Goal: Communication & Community: Answer question/provide support

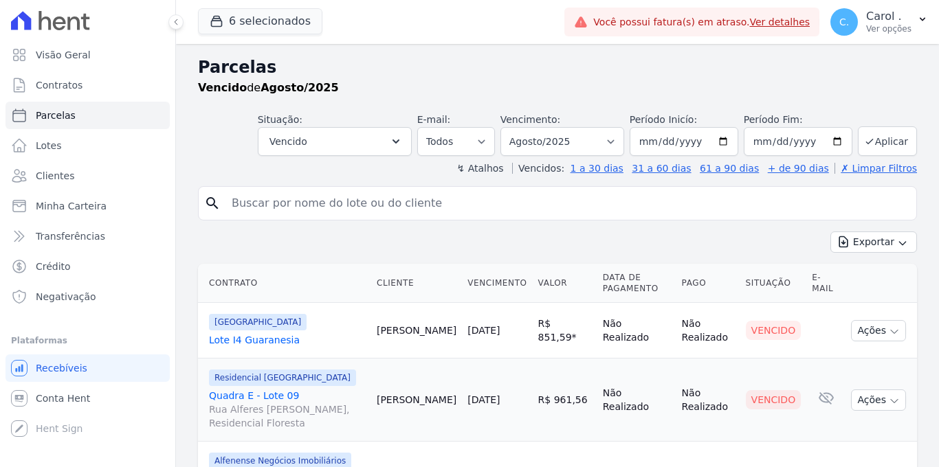
select select
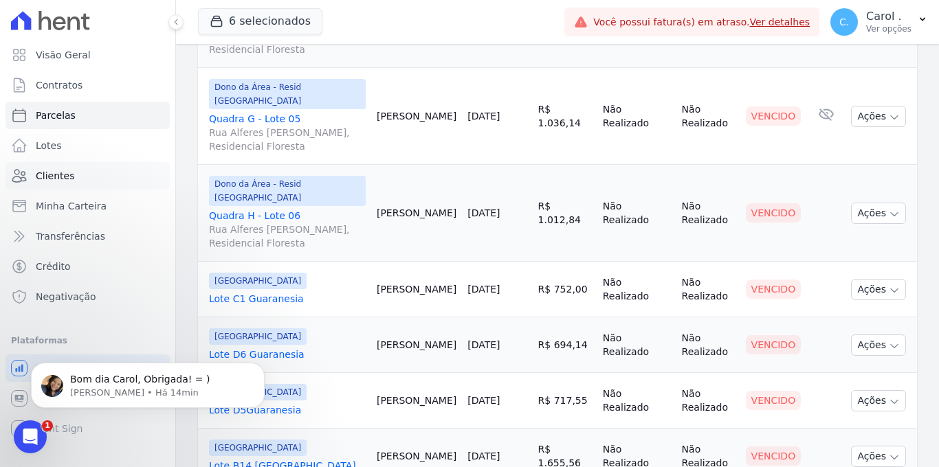
scroll to position [1025, 0]
click at [888, 286] on icon "button" at bounding box center [893, 291] width 11 height 11
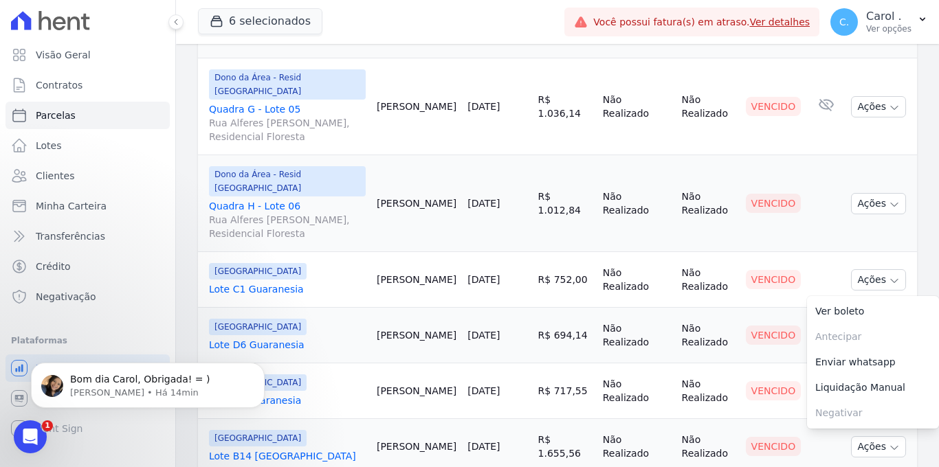
scroll to position [1088, 0]
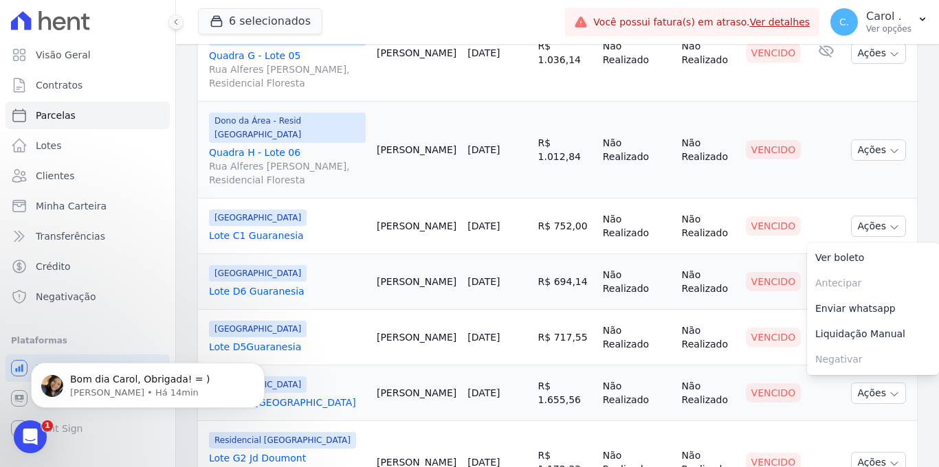
click at [551, 254] on td "R$ 694,14" at bounding box center [565, 282] width 65 height 56
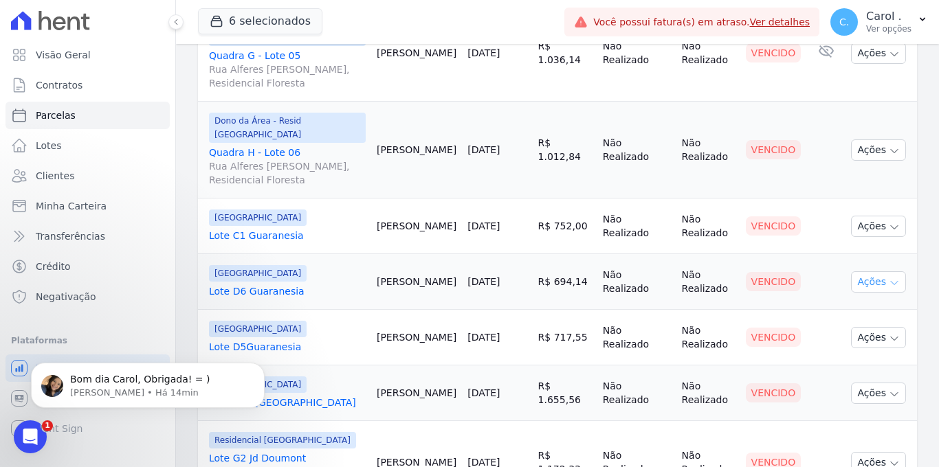
click at [866, 271] on button "Ações" at bounding box center [878, 281] width 55 height 21
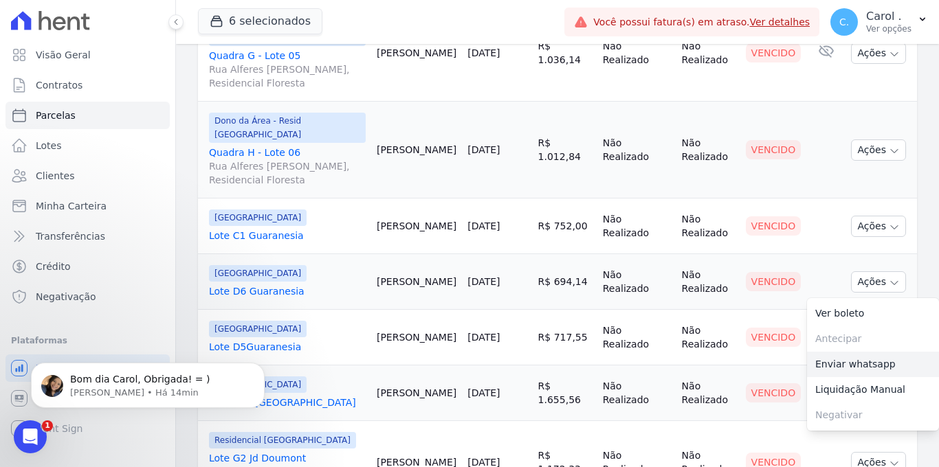
click at [854, 352] on link "Enviar whatsapp" at bounding box center [873, 364] width 132 height 25
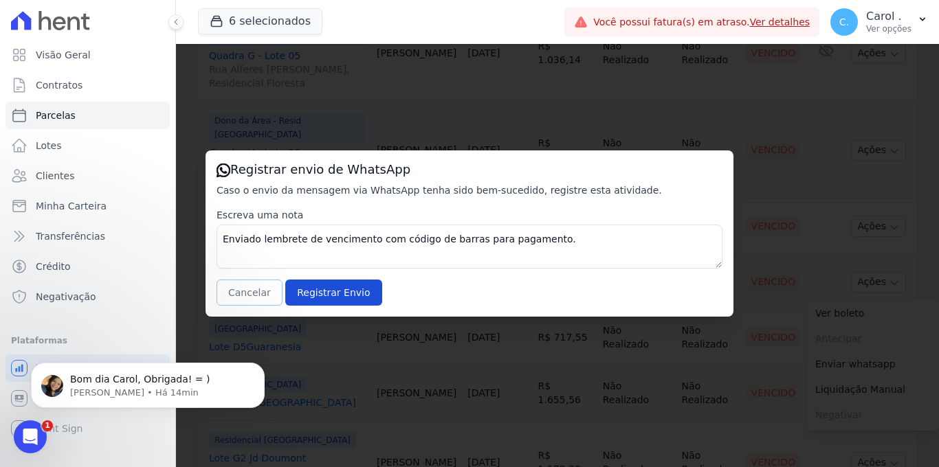
click at [238, 295] on button "Cancelar" at bounding box center [249, 293] width 66 height 26
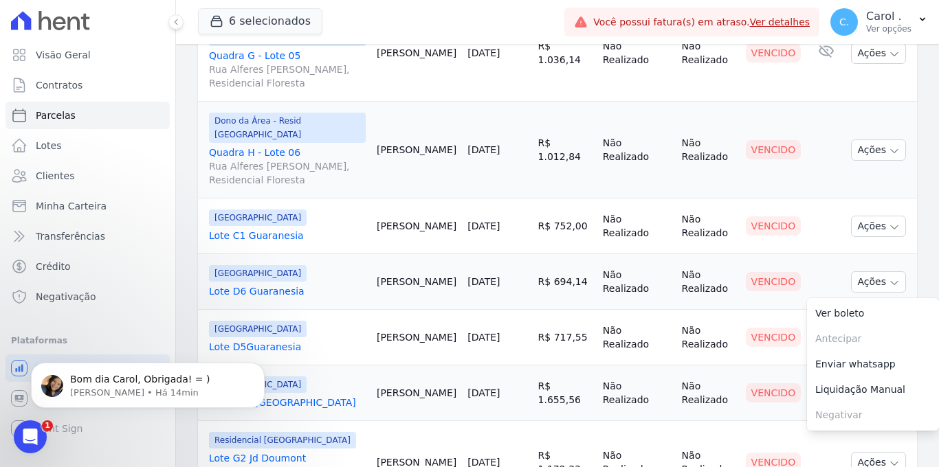
click at [271, 284] on link "Lote D6 Guaranesia" at bounding box center [287, 291] width 157 height 14
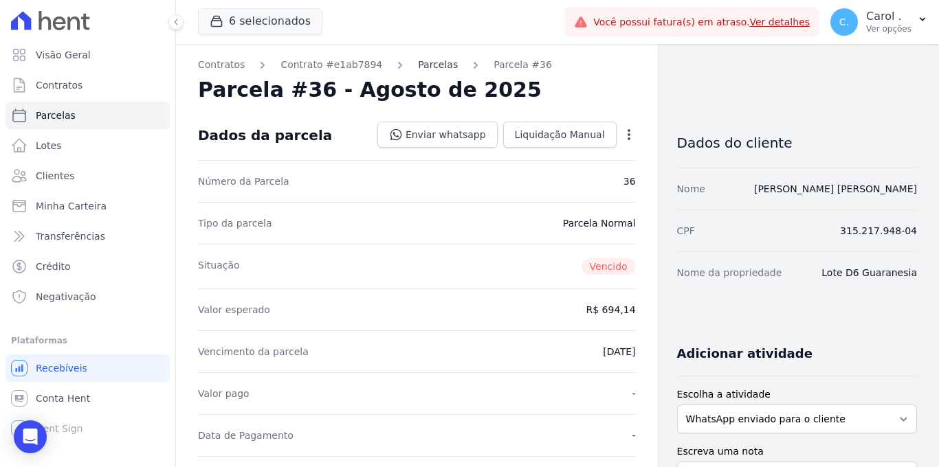
click at [434, 66] on link "Parcelas" at bounding box center [438, 65] width 40 height 14
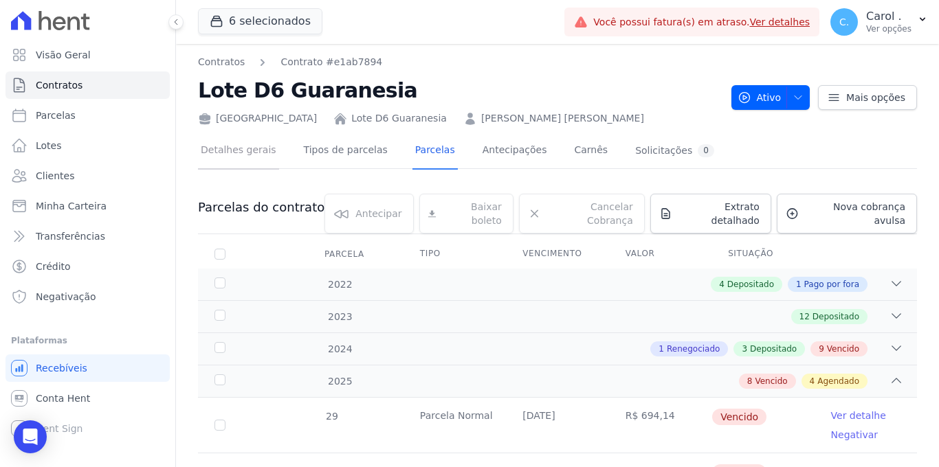
click at [258, 146] on link "Detalhes gerais" at bounding box center [238, 151] width 81 height 36
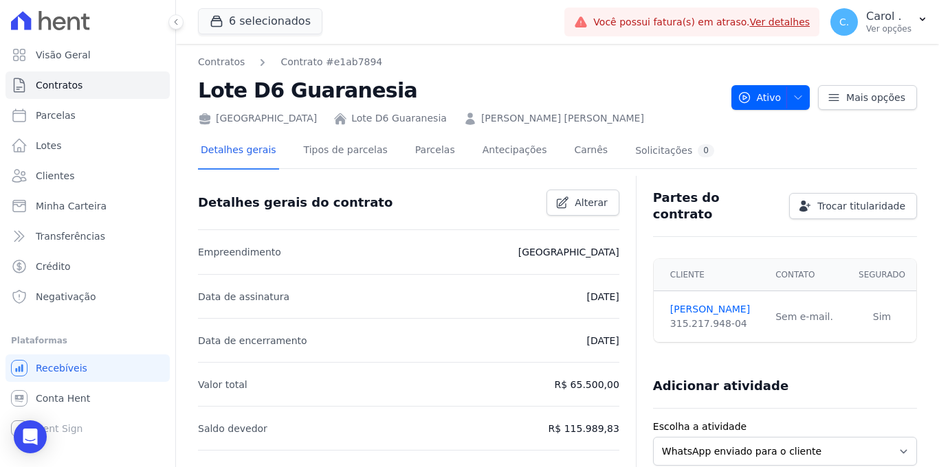
click at [517, 109] on div "Central Parque Guaranesia Lote D6 Guaranesia Helena Aparecida Aizza Lima" at bounding box center [459, 116] width 522 height 20
click at [514, 117] on link "Helena Aparecida Aizza Lima" at bounding box center [562, 118] width 163 height 14
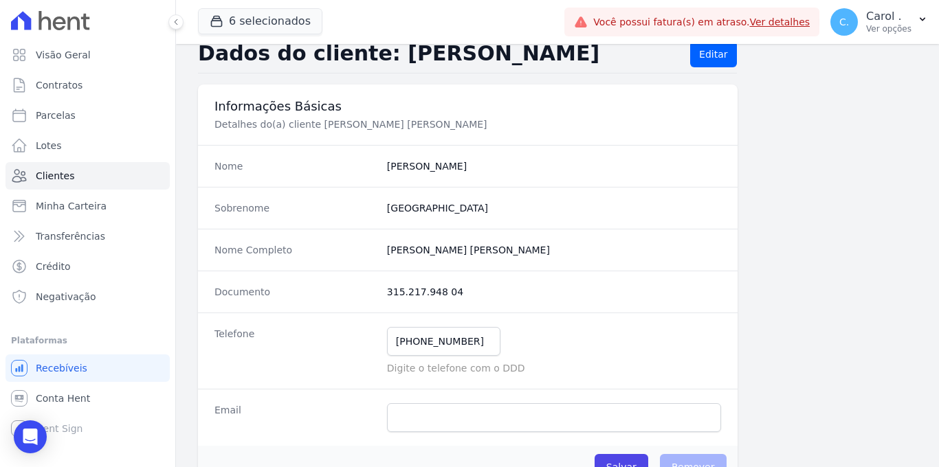
scroll to position [100, 0]
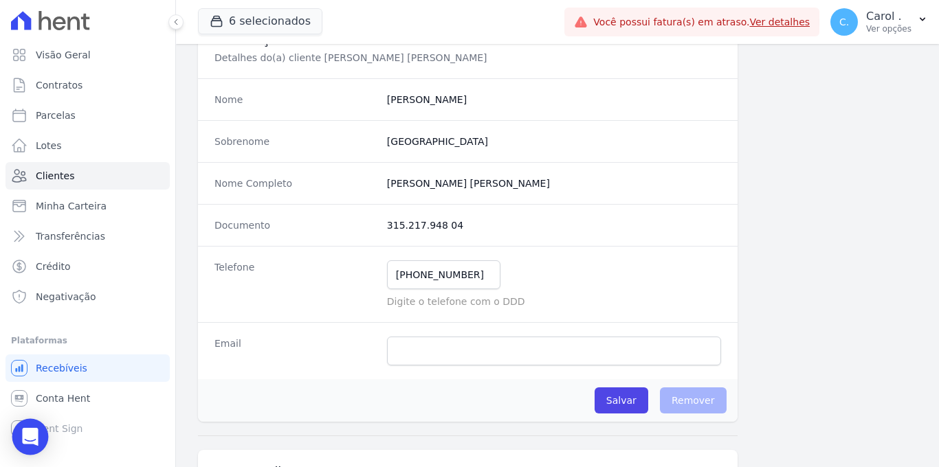
click at [27, 430] on icon "Open Intercom Messenger" at bounding box center [30, 437] width 16 height 18
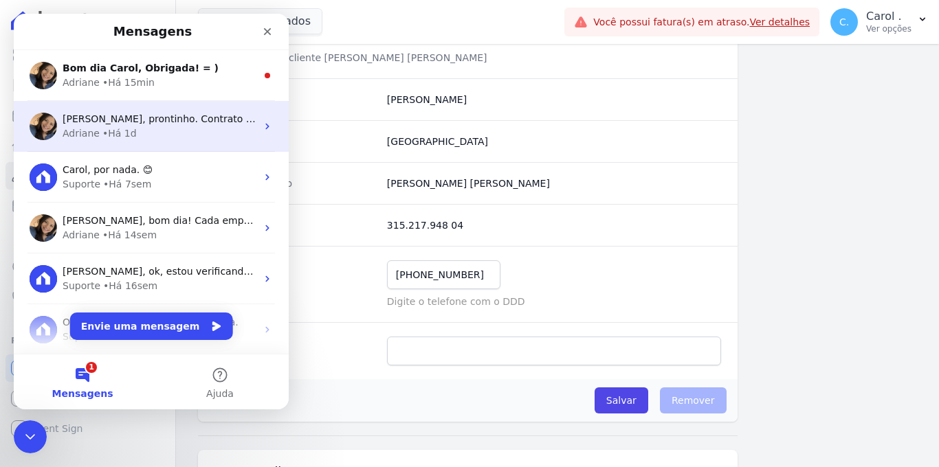
scroll to position [0, 0]
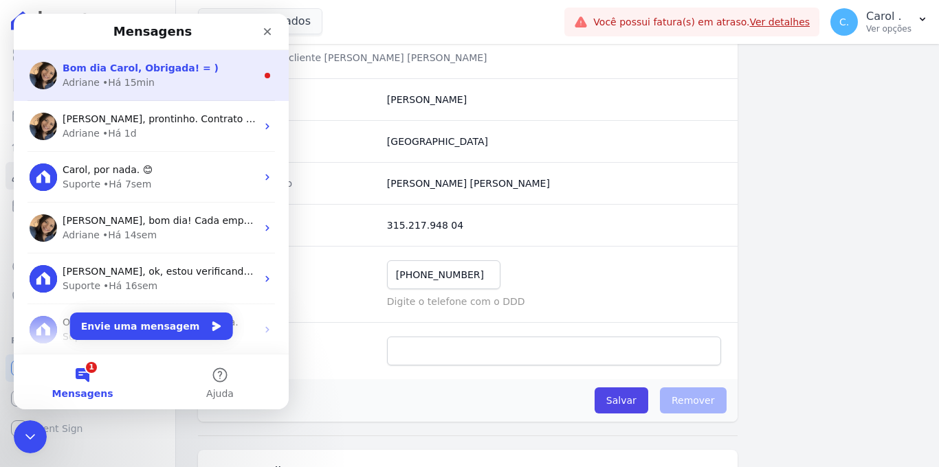
click at [177, 78] on div "Adriane • Há 15min" at bounding box center [160, 83] width 194 height 14
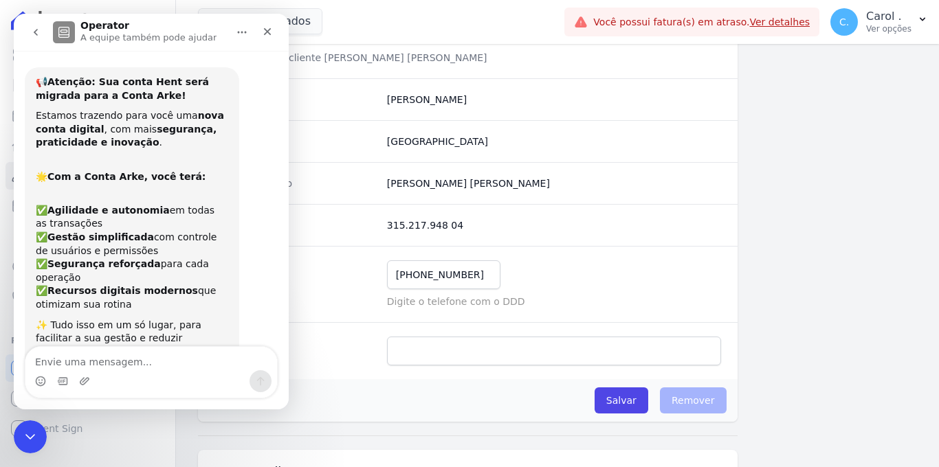
scroll to position [16, 0]
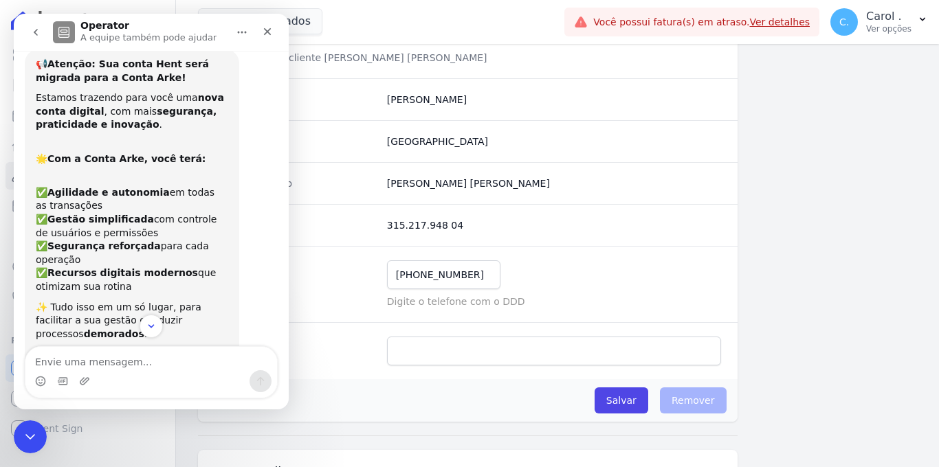
click at [152, 360] on textarea "Envie uma mensagem..." at bounding box center [150, 358] width 251 height 23
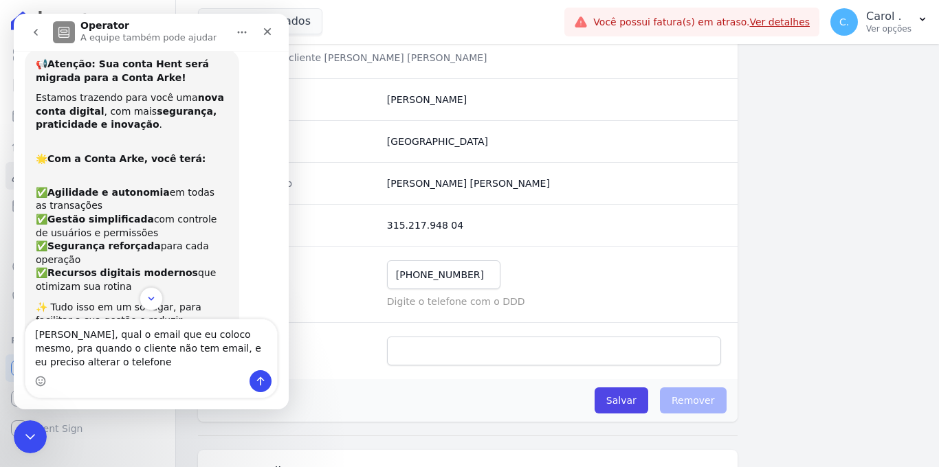
type textarea "Adriane, qual o email que eu coloco mesmo, pra quando o cliente não tem email, …"
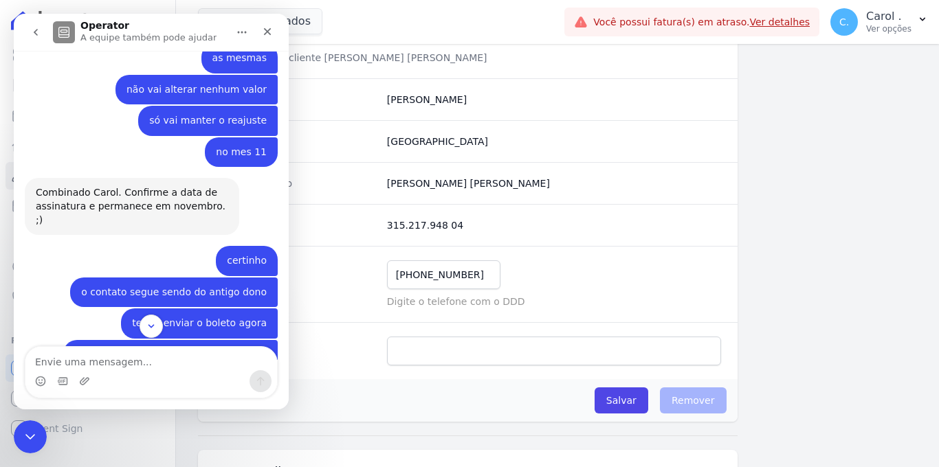
scroll to position [1998, 0]
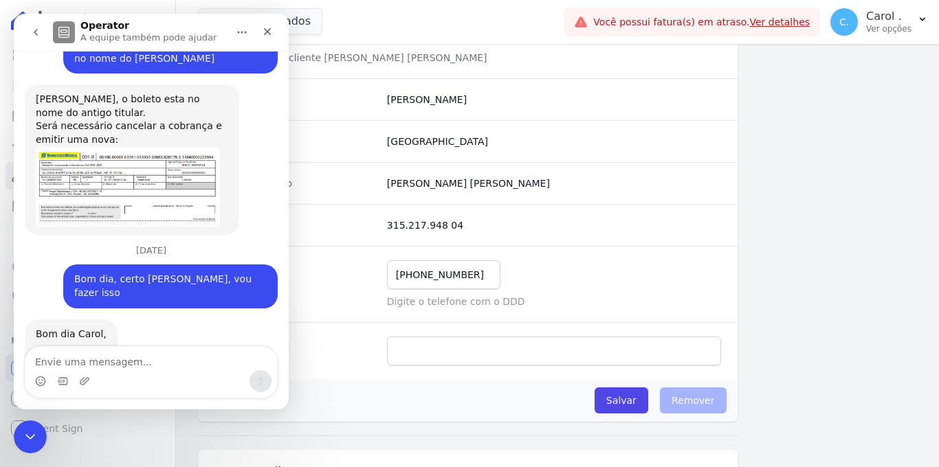
click at [36, 32] on icon "go back" at bounding box center [35, 32] width 11 height 11
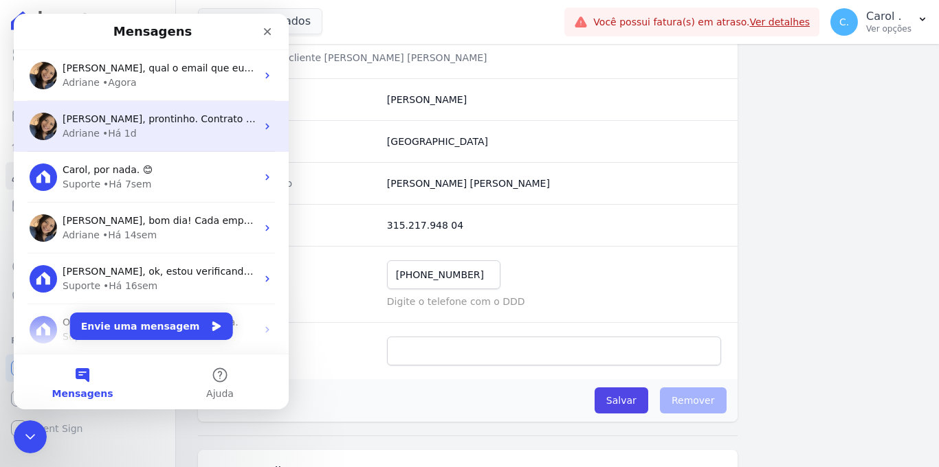
click at [138, 131] on div "Adriane • Há 1d" at bounding box center [160, 133] width 194 height 14
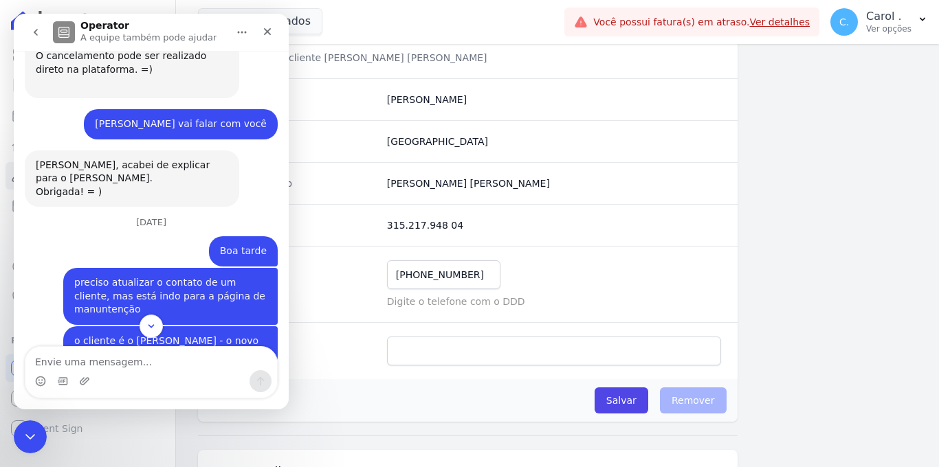
scroll to position [6549, 0]
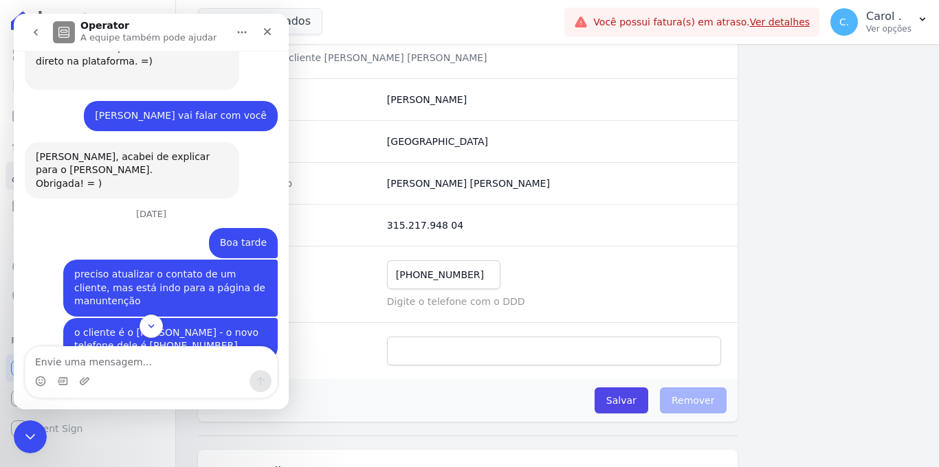
drag, startPoint x: 76, startPoint y: 211, endPoint x: 181, endPoint y: 216, distance: 106.0
copy div "nã opossui@hent.com"
click at [456, 346] on input "email" at bounding box center [554, 351] width 334 height 29
click at [569, 250] on div "Telefone (19) 99137-3788 Mensagem de SMS ainda não enviada.. Mensagem de Whatsa…" at bounding box center [467, 284] width 539 height 76
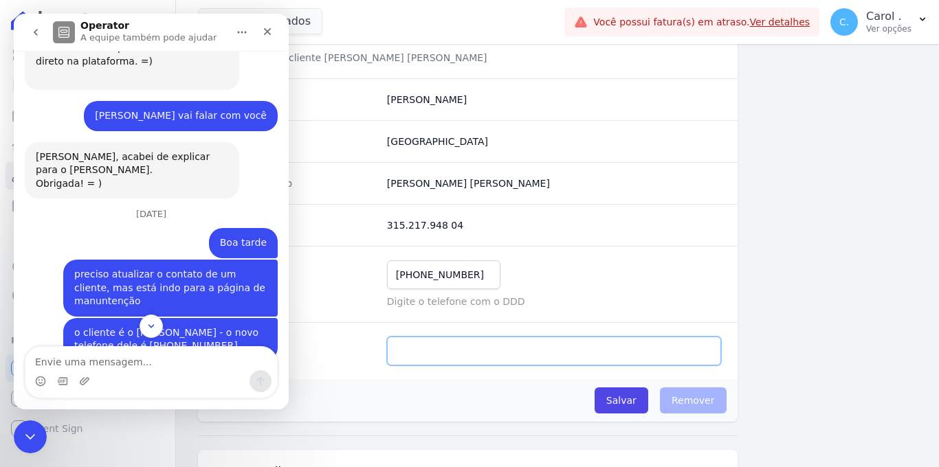
click at [455, 341] on input "email" at bounding box center [554, 351] width 334 height 29
paste input "nãopossui@hent.com"
type input "nãopossui@hent.com"
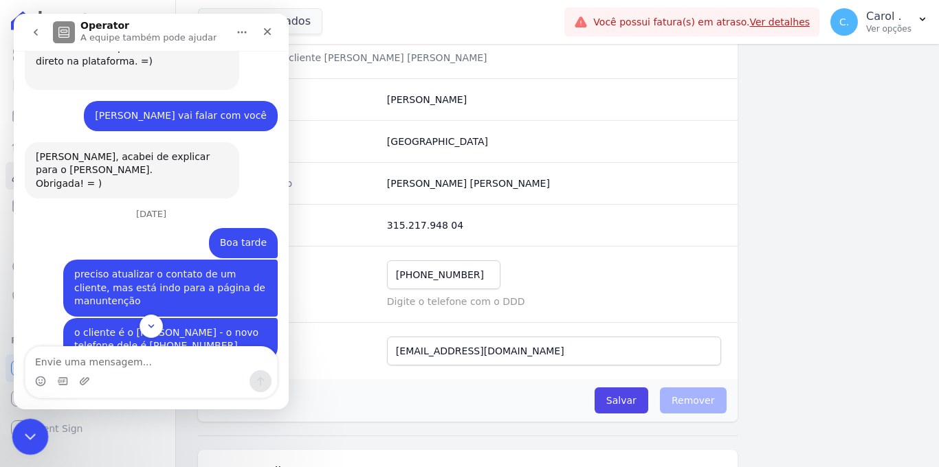
click at [38, 427] on div "Encerramento do Messenger da Intercom" at bounding box center [28, 434] width 33 height 33
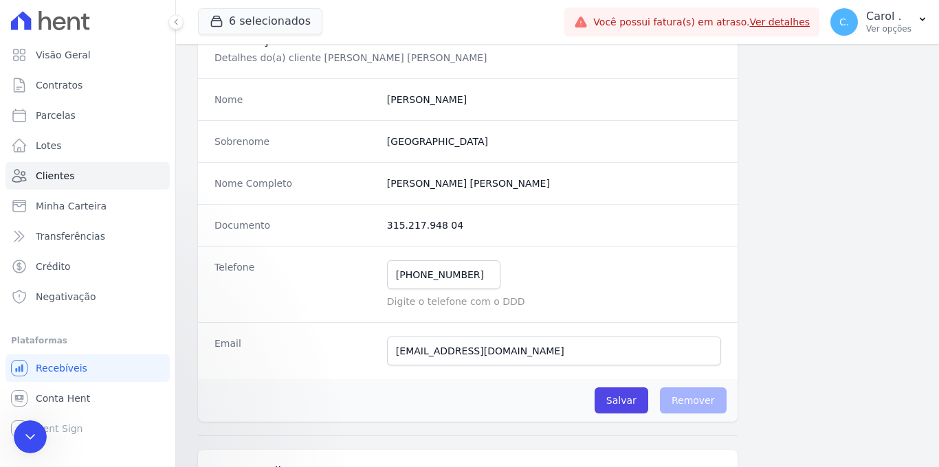
click at [541, 293] on dd "(19) 99137-3788 Mensagem de SMS ainda não enviada.. Mensagem de Whatsapp ainda …" at bounding box center [554, 284] width 334 height 48
drag, startPoint x: 477, startPoint y: 280, endPoint x: 358, endPoint y: 273, distance: 119.0
click at [358, 273] on div "Telefone (19) 99137-3788 Mensagem de SMS ainda não enviada.. Mensagem de Whatsa…" at bounding box center [467, 284] width 539 height 76
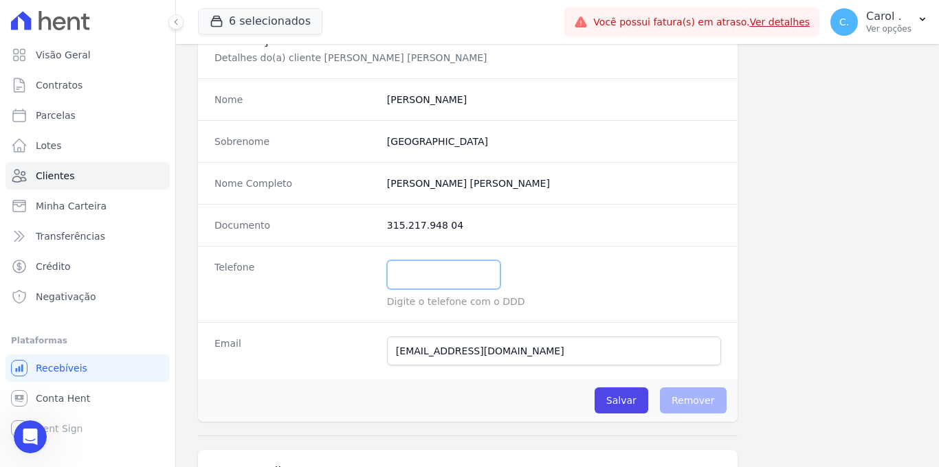
click at [402, 275] on input "text" at bounding box center [443, 274] width 113 height 29
click at [403, 277] on input "1997409" at bounding box center [443, 274] width 113 height 29
click at [392, 278] on input "19)97409" at bounding box center [443, 274] width 113 height 29
click at [460, 260] on input "(19)97409" at bounding box center [443, 274] width 113 height 29
click at [457, 269] on input "(19)97409" at bounding box center [443, 274] width 113 height 29
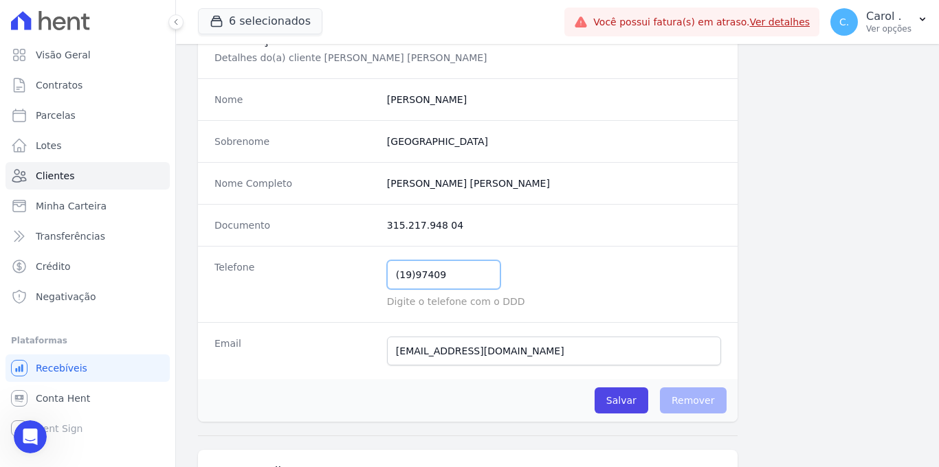
click at [458, 274] on input "(19)97409" at bounding box center [443, 274] width 113 height 29
type input "(19)97409-6935"
click at [618, 413] on input "Salvar" at bounding box center [621, 401] width 54 height 26
click at [403, 355] on input "nãopossui@hent.com" at bounding box center [554, 351] width 334 height 29
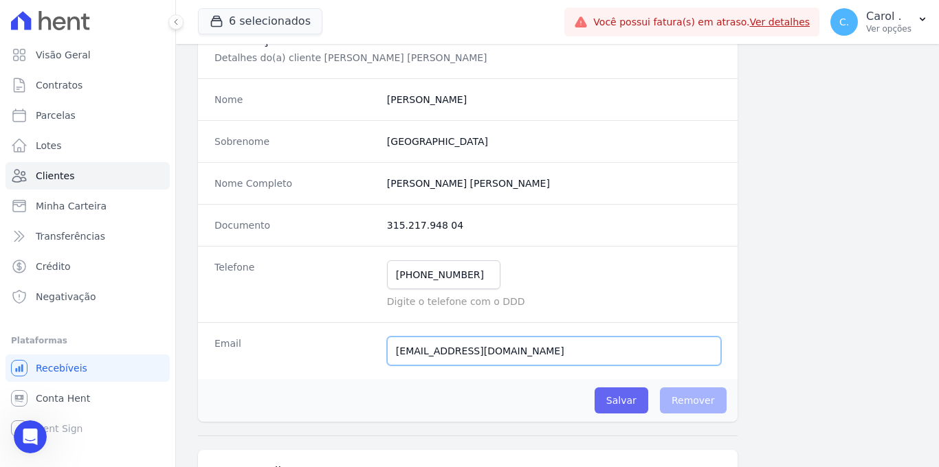
type input "naopossui@hent.com"
click at [622, 399] on input "Salvar" at bounding box center [621, 401] width 54 height 26
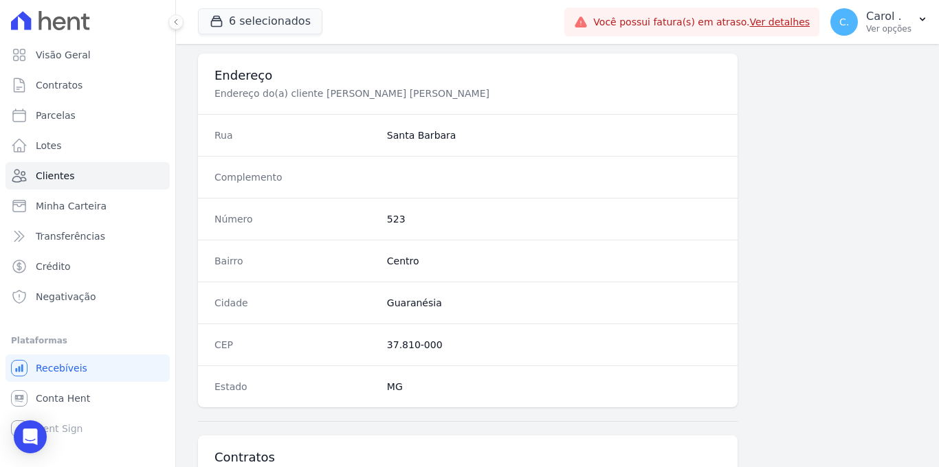
scroll to position [876, 0]
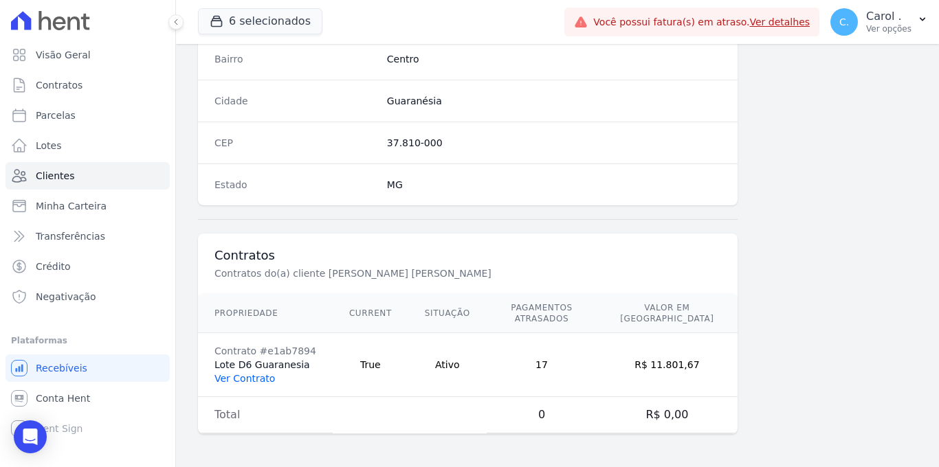
click at [267, 376] on link "Ver Contrato" at bounding box center [244, 378] width 60 height 11
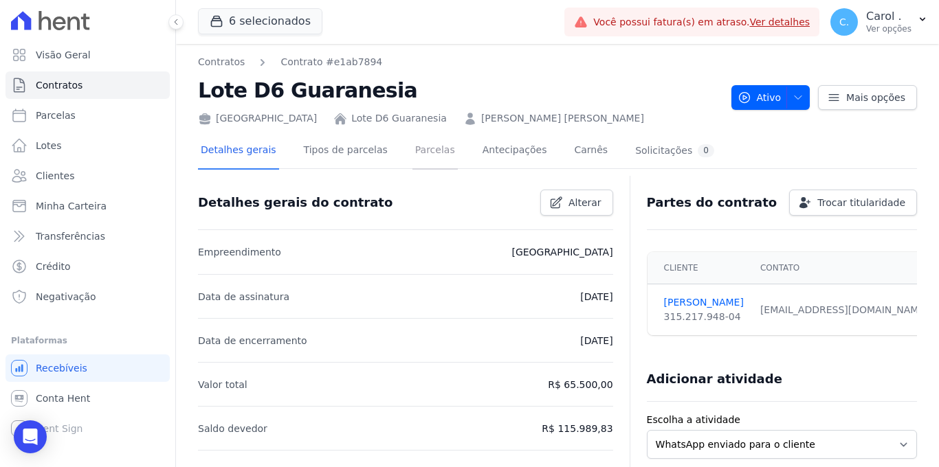
click at [426, 159] on link "Parcelas" at bounding box center [434, 151] width 45 height 36
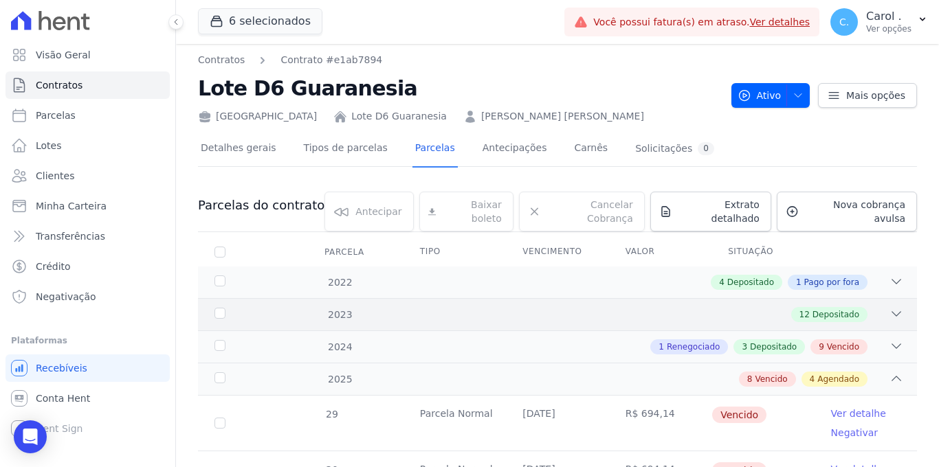
scroll to position [3, 0]
click at [46, 119] on span "Parcelas" at bounding box center [56, 116] width 40 height 14
select select
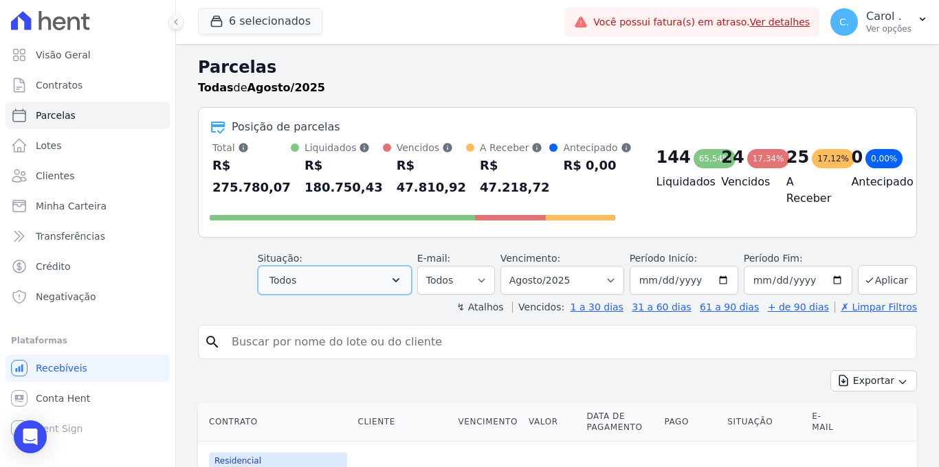
click at [309, 278] on button "Todos" at bounding box center [335, 280] width 154 height 29
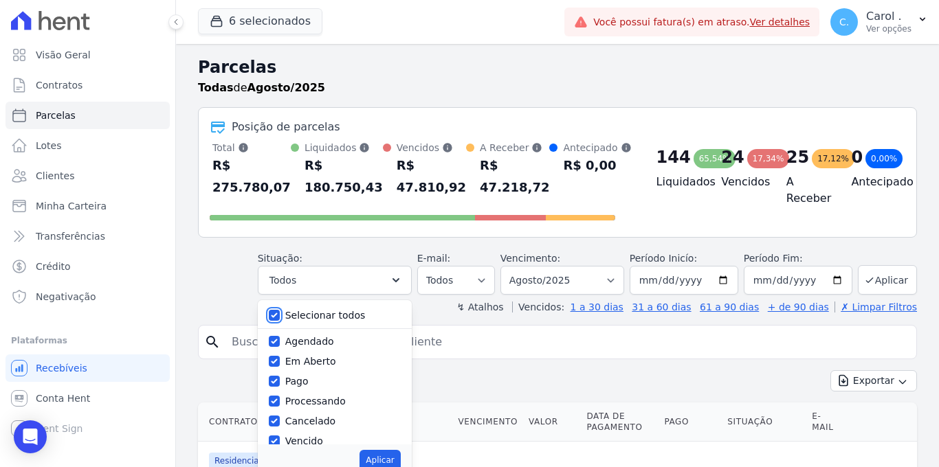
click at [280, 313] on input "Selecionar todos" at bounding box center [274, 315] width 11 height 11
checkbox input "false"
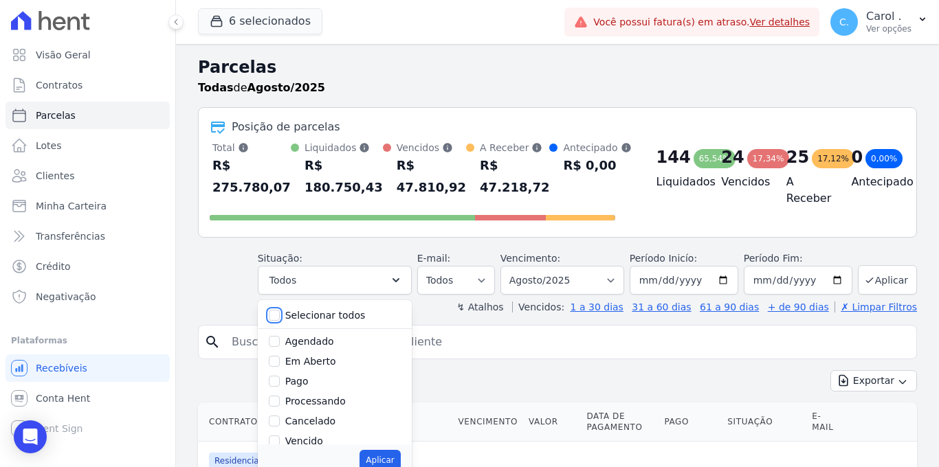
checkbox input "false"
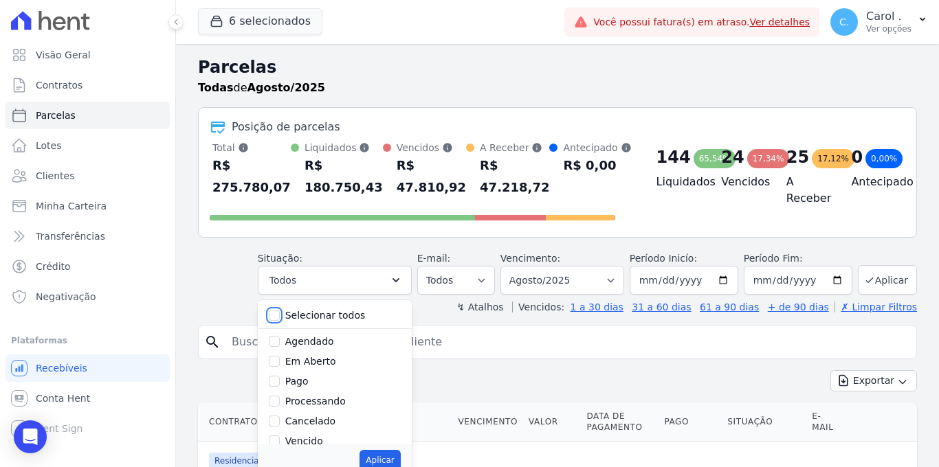
checkbox input "false"
click at [274, 441] on input "Vencido" at bounding box center [274, 441] width 11 height 11
checkbox input "true"
click at [378, 453] on button "Aplicar" at bounding box center [379, 460] width 41 height 21
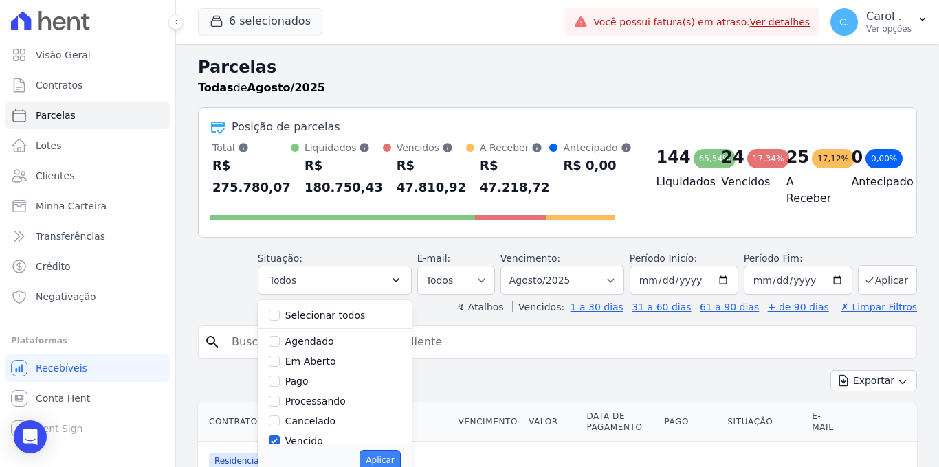
select select "overdue"
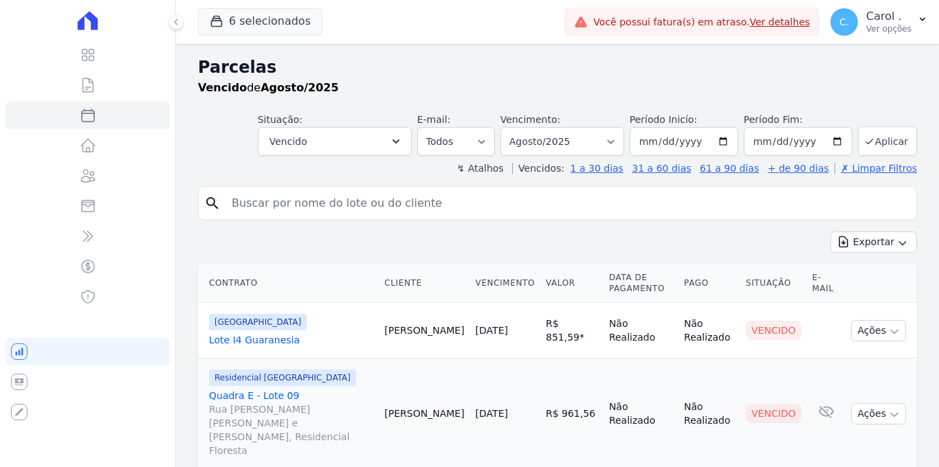
select select
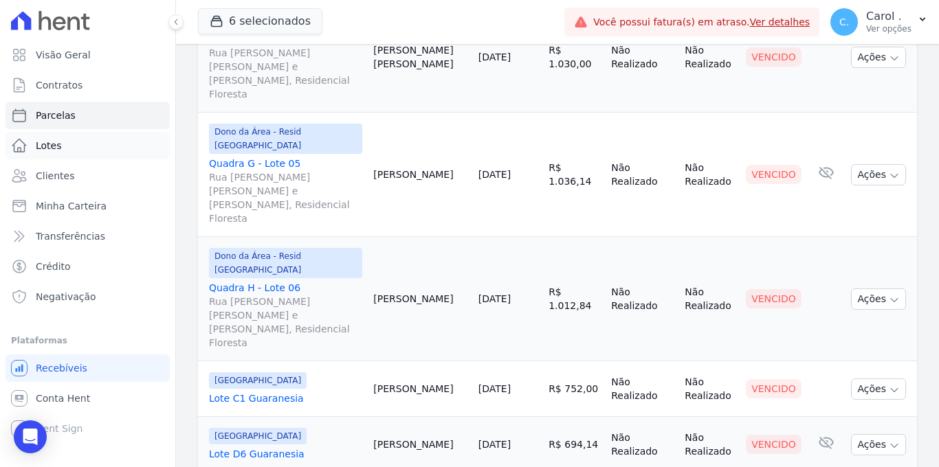
scroll to position [1173, 0]
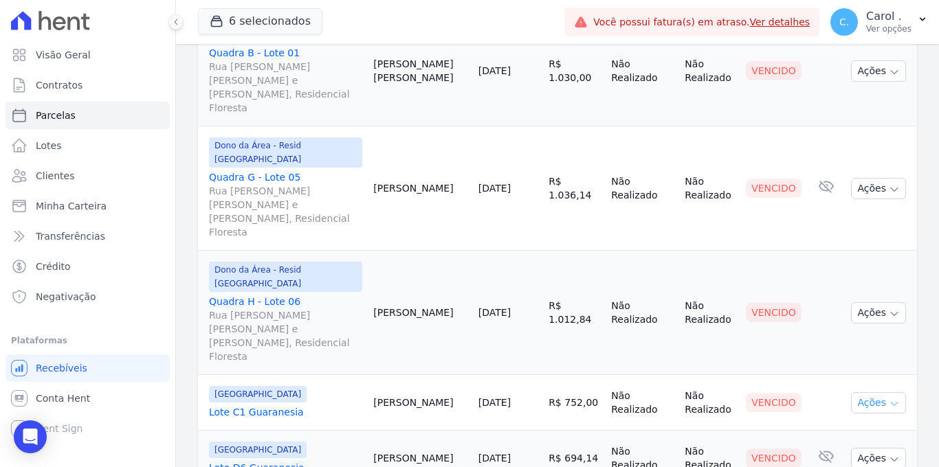
click at [888, 399] on icon "button" at bounding box center [893, 404] width 11 height 11
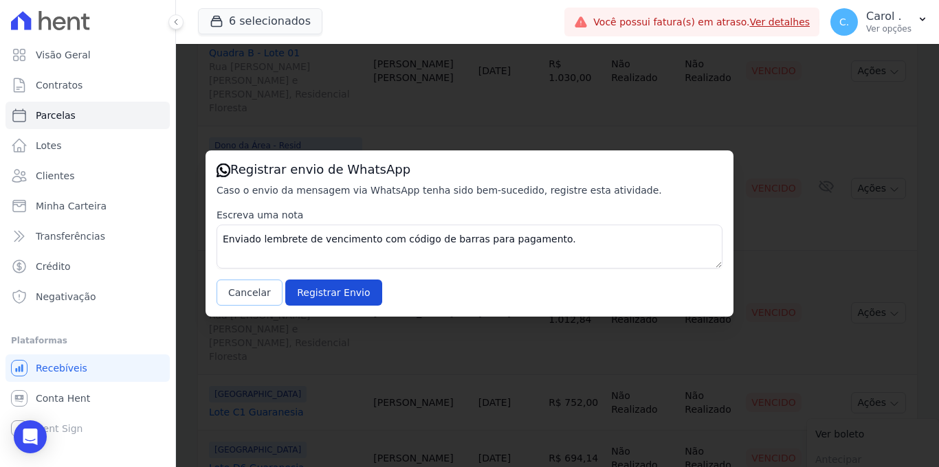
click at [248, 287] on button "Cancelar" at bounding box center [249, 293] width 66 height 26
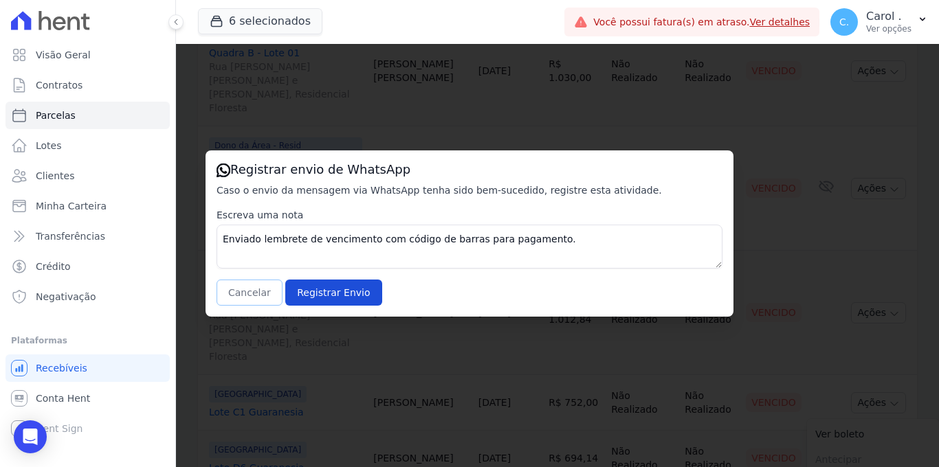
click at [251, 301] on button "Cancelar" at bounding box center [249, 293] width 66 height 26
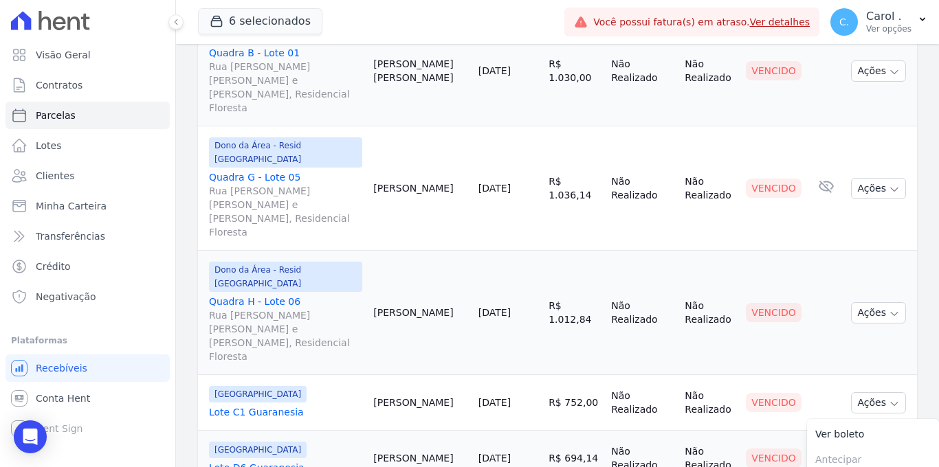
click at [256, 405] on link "Lote C1 Guaranesia" at bounding box center [285, 412] width 153 height 14
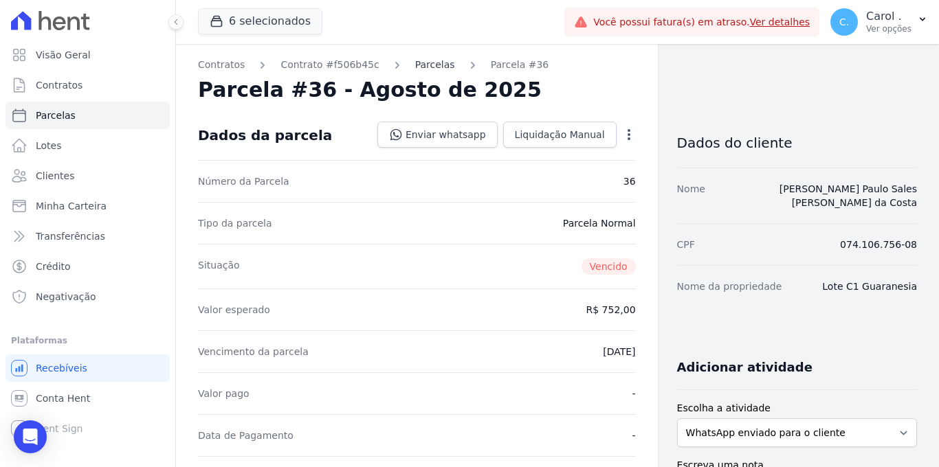
click at [436, 69] on link "Parcelas" at bounding box center [435, 65] width 40 height 14
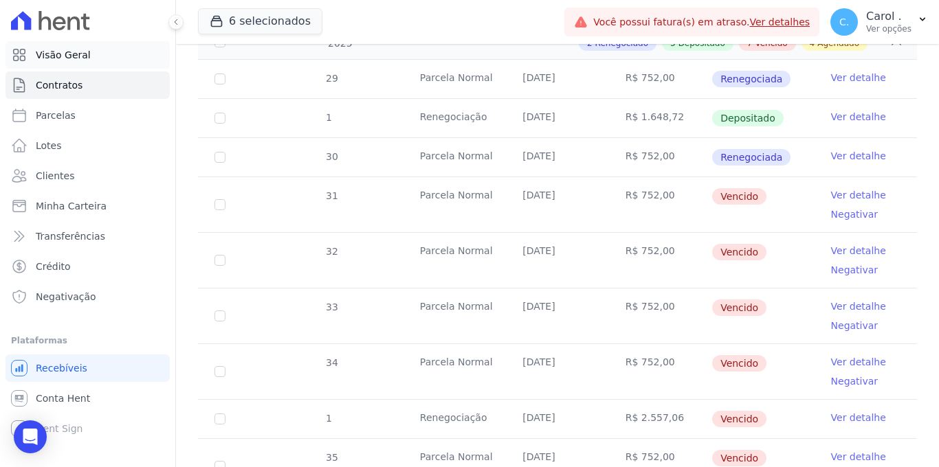
scroll to position [355, 0]
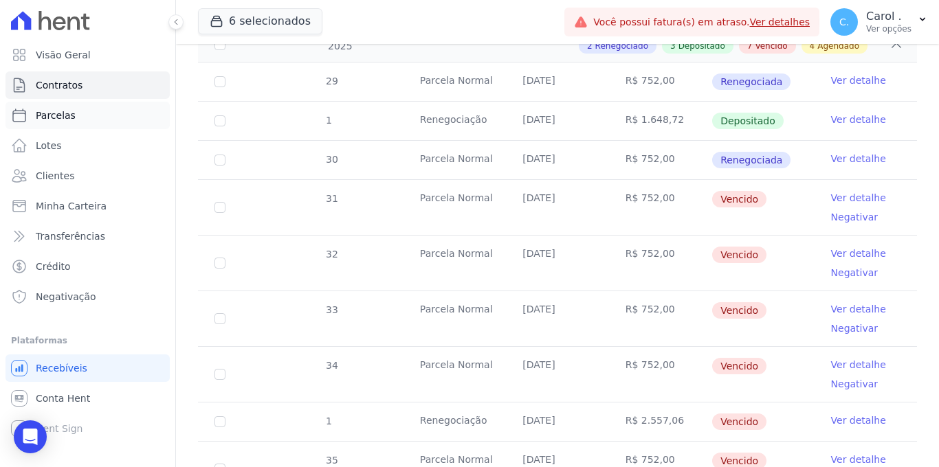
click at [54, 113] on span "Parcelas" at bounding box center [56, 116] width 40 height 14
select select
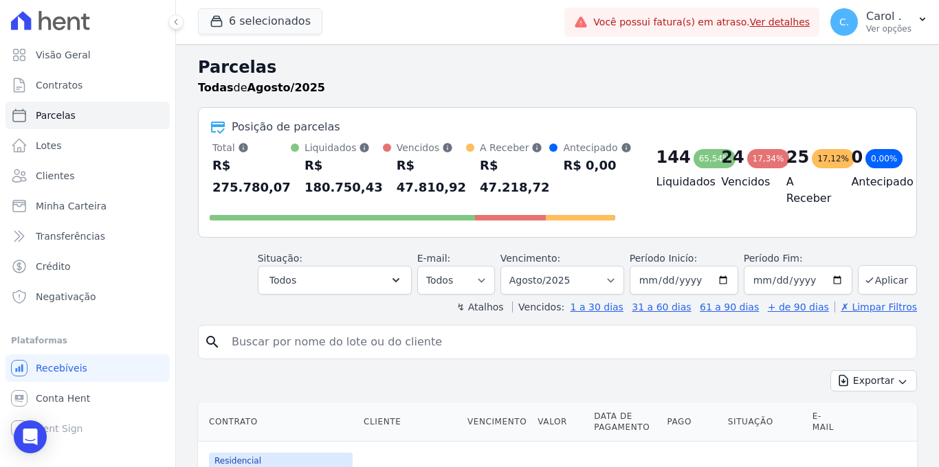
click at [339, 295] on header "Parcelas Todas de Agosto/2025 Posição de parcelas Total Soma das parcelas pagas…" at bounding box center [557, 184] width 719 height 259
click at [341, 289] on button "Todos" at bounding box center [335, 280] width 154 height 29
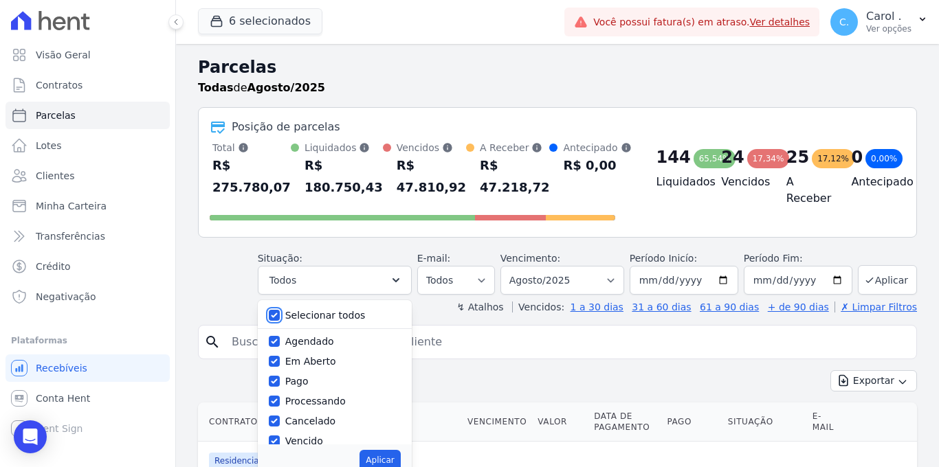
click at [280, 311] on input "Selecionar todos" at bounding box center [274, 315] width 11 height 11
checkbox input "false"
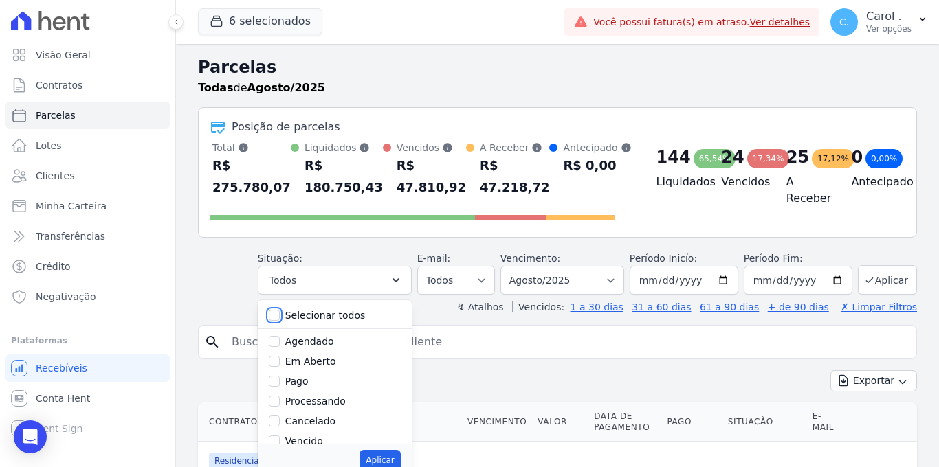
checkbox input "false"
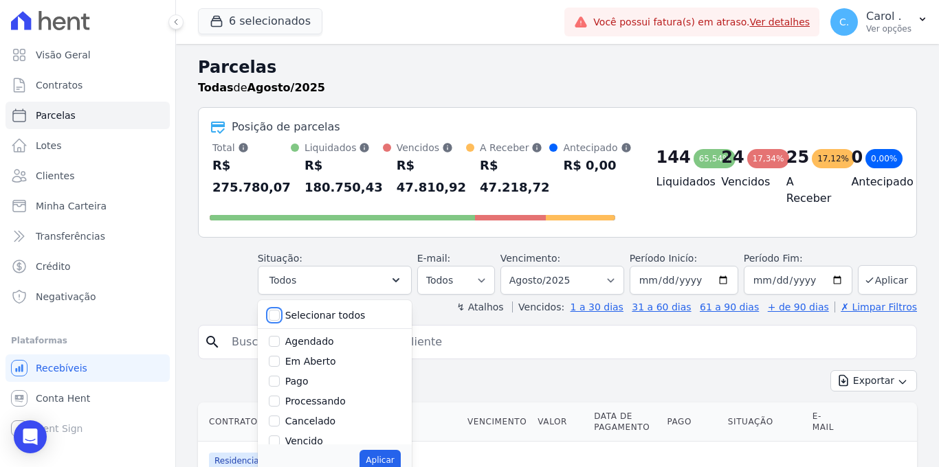
checkbox input "false"
click at [276, 436] on input "Vencido" at bounding box center [274, 441] width 11 height 11
checkbox input "true"
click at [368, 454] on button "Aplicar" at bounding box center [379, 460] width 41 height 21
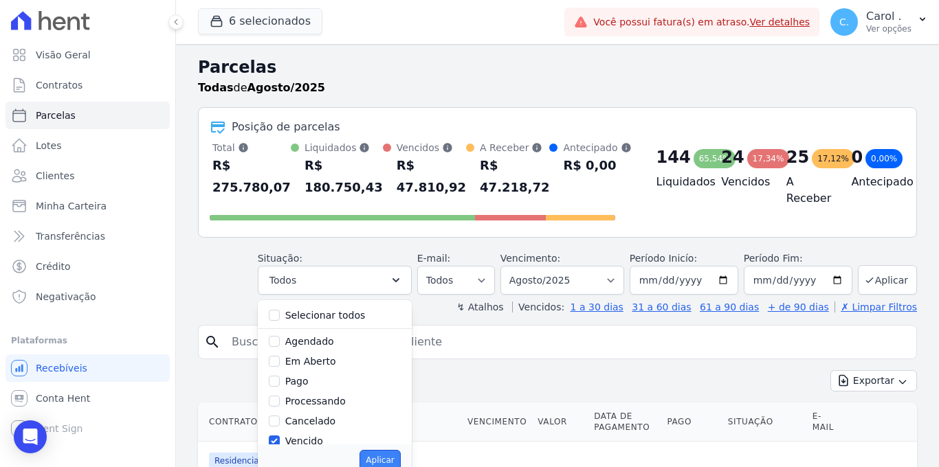
select select "overdue"
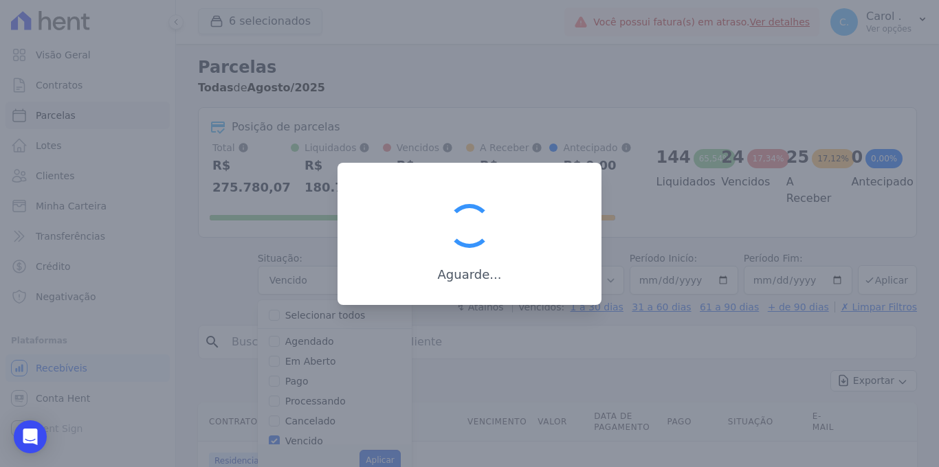
scroll to position [21, 0]
click at [364, 460] on div at bounding box center [469, 233] width 939 height 467
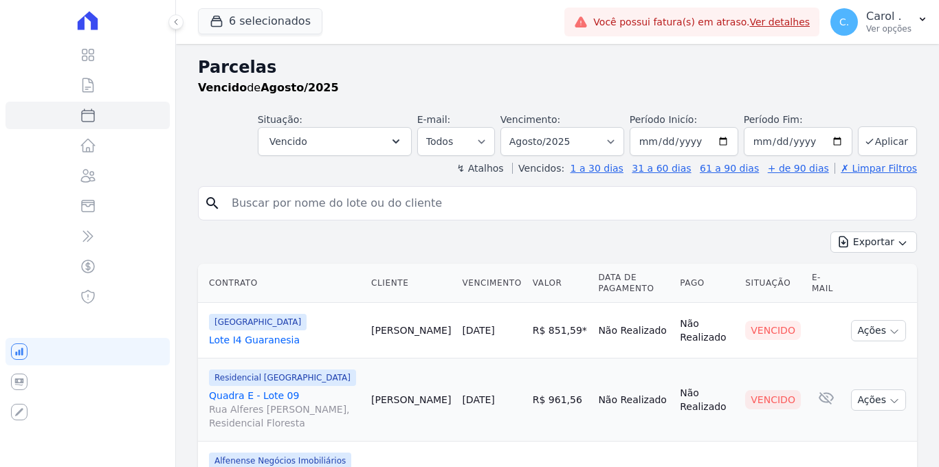
select select
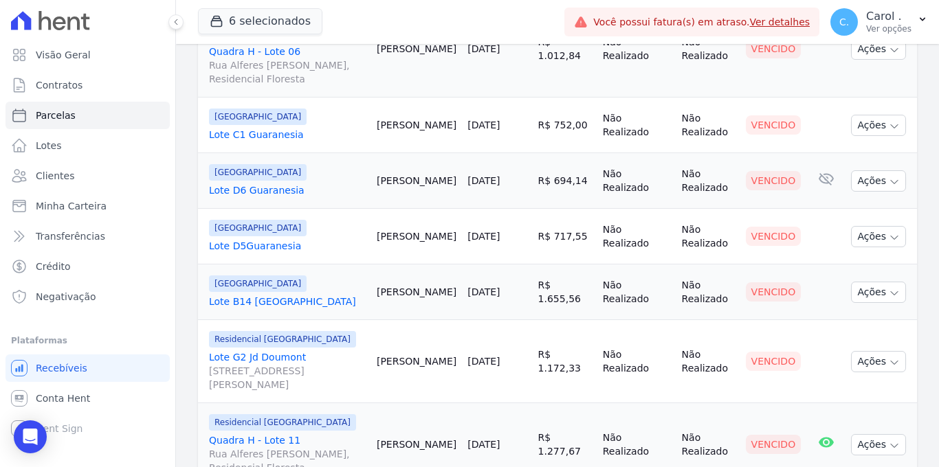
scroll to position [1190, 0]
click at [480, 208] on td "[DATE]" at bounding box center [497, 236] width 70 height 56
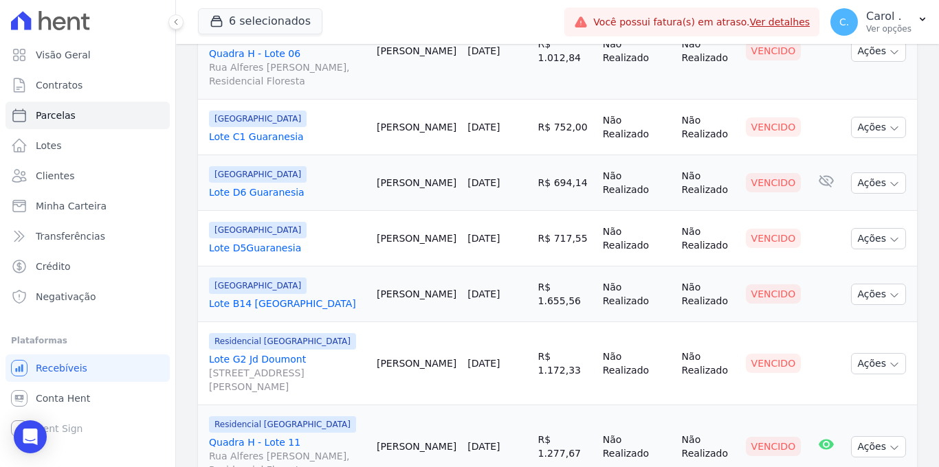
scroll to position [1185, 0]
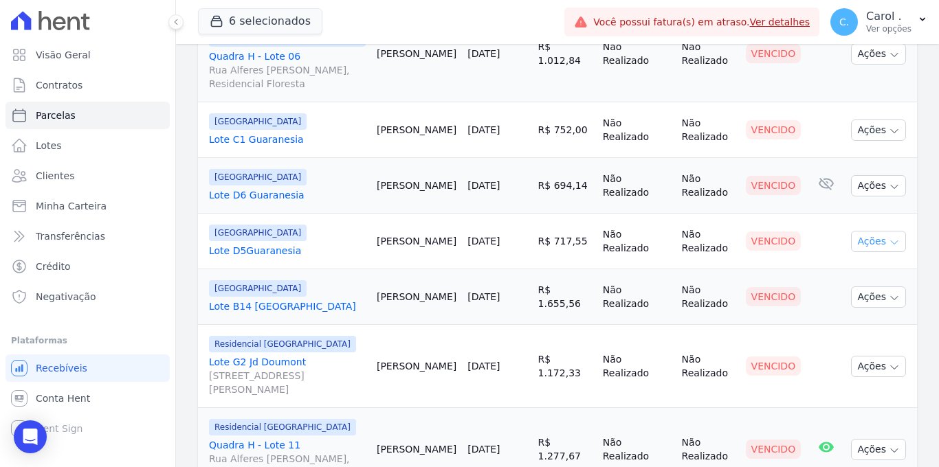
click at [888, 237] on icon "button" at bounding box center [893, 242] width 11 height 11
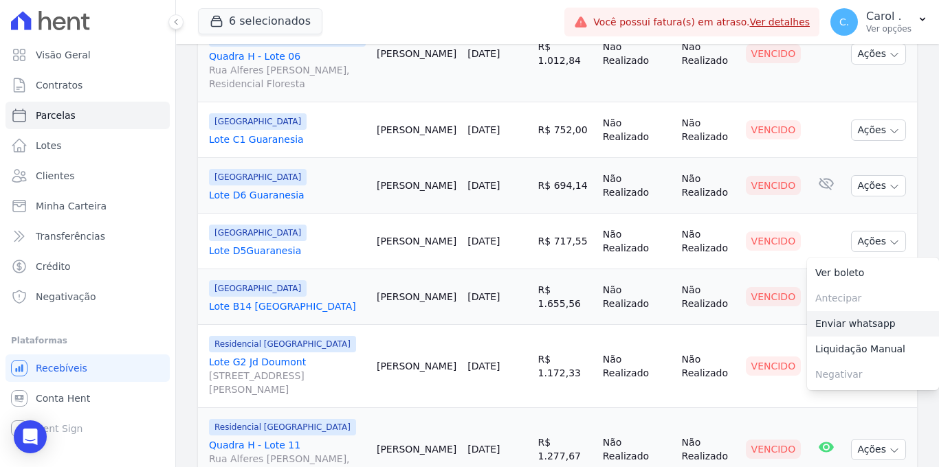
click at [858, 311] on link "Enviar whatsapp" at bounding box center [873, 323] width 132 height 25
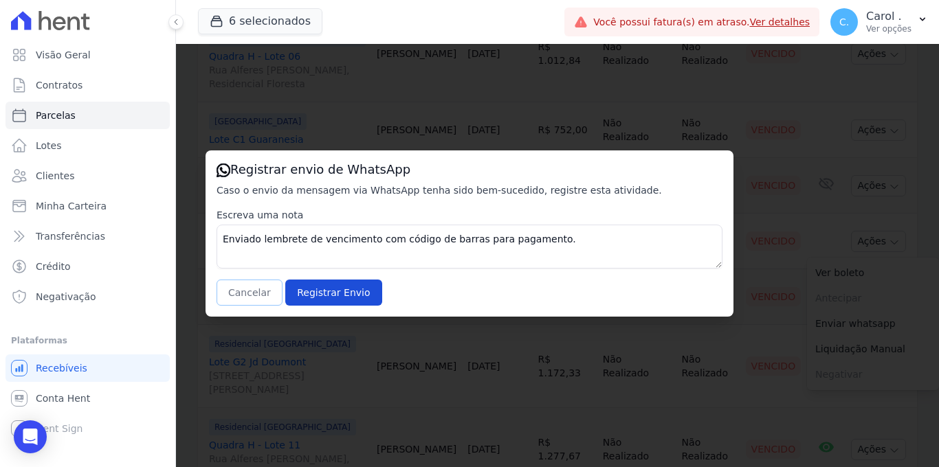
click at [248, 302] on button "Cancelar" at bounding box center [249, 293] width 66 height 26
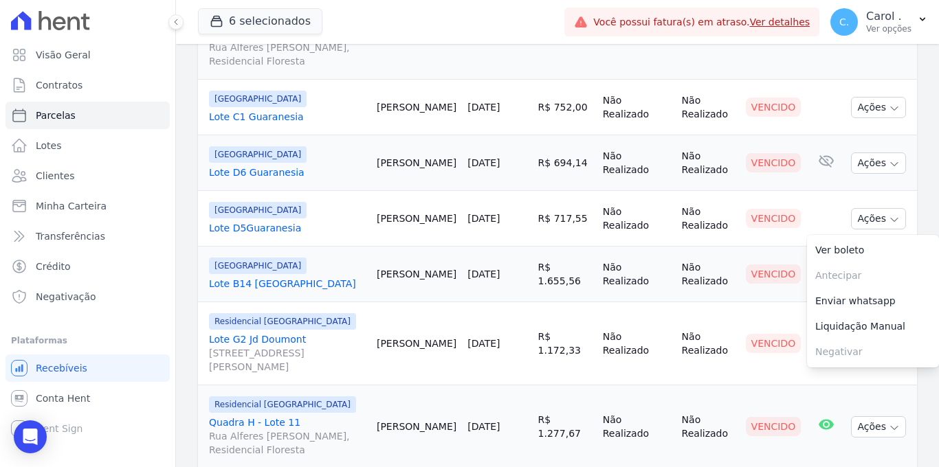
scroll to position [1280, 0]
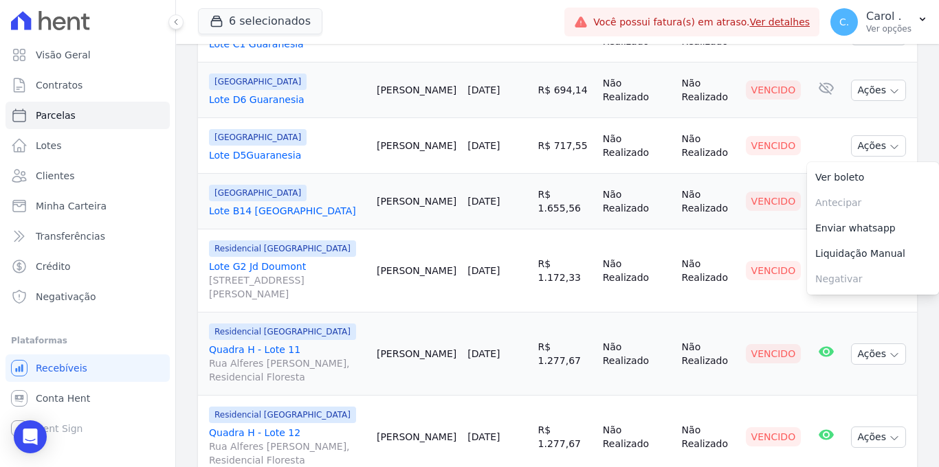
click at [443, 230] on td "[PERSON_NAME]" at bounding box center [416, 271] width 91 height 83
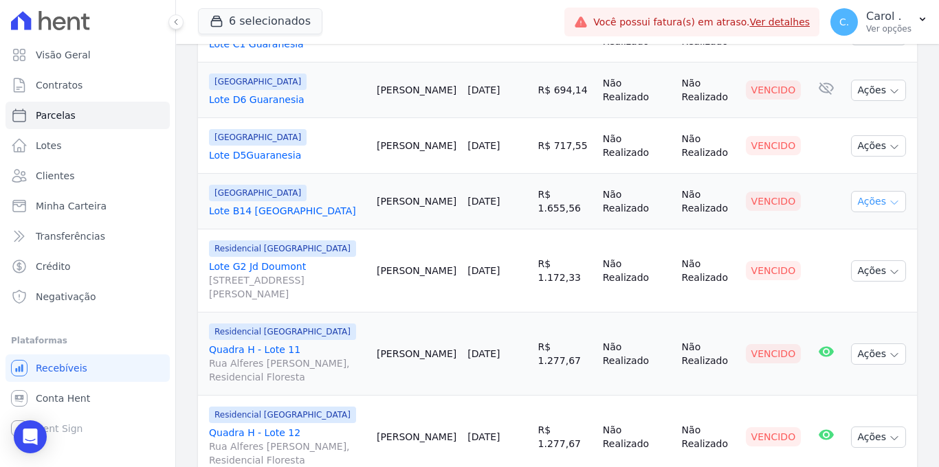
click at [856, 191] on button "Ações" at bounding box center [878, 201] width 55 height 21
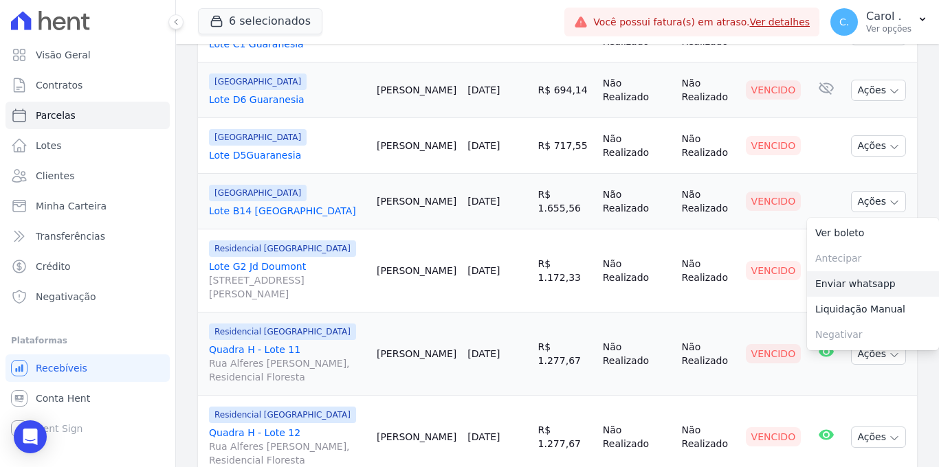
click at [860, 271] on link "Enviar whatsapp" at bounding box center [873, 283] width 132 height 25
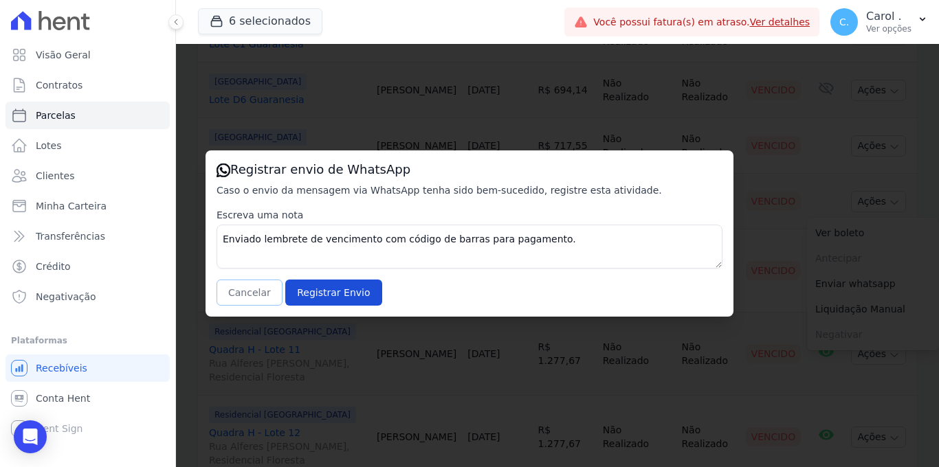
click at [232, 298] on button "Cancelar" at bounding box center [249, 293] width 66 height 26
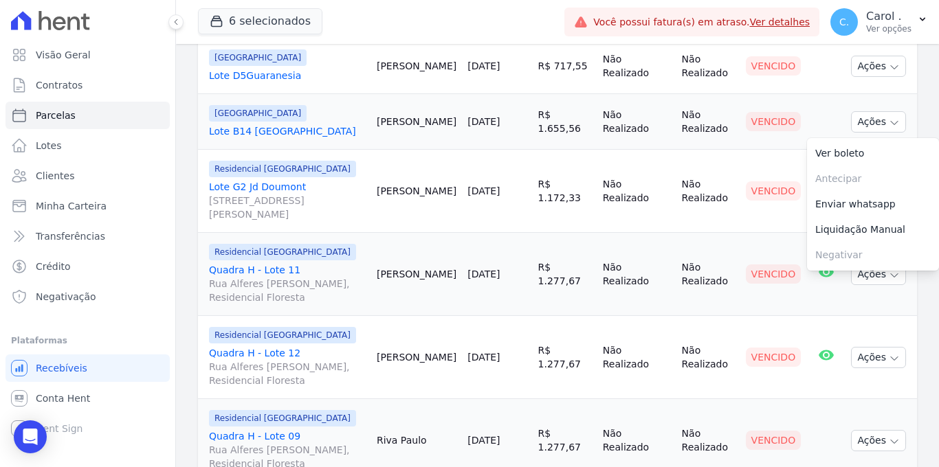
scroll to position [1373, 0]
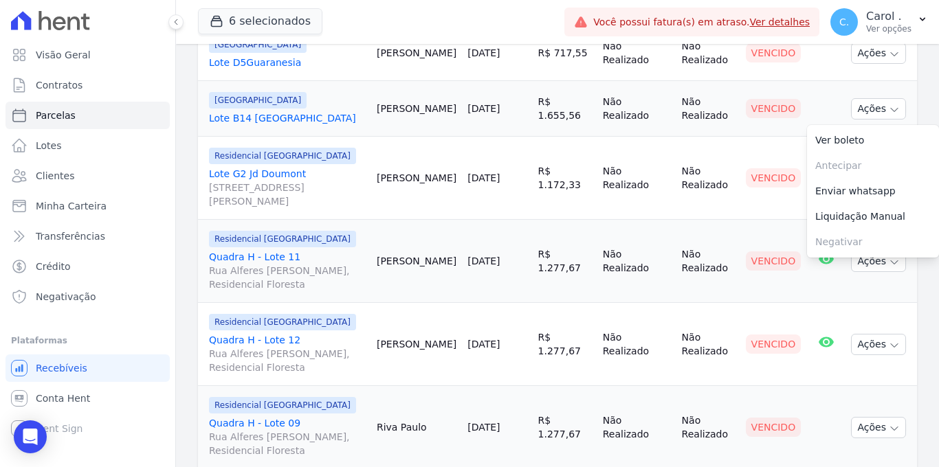
click at [467, 139] on td "[DATE]" at bounding box center [497, 178] width 70 height 83
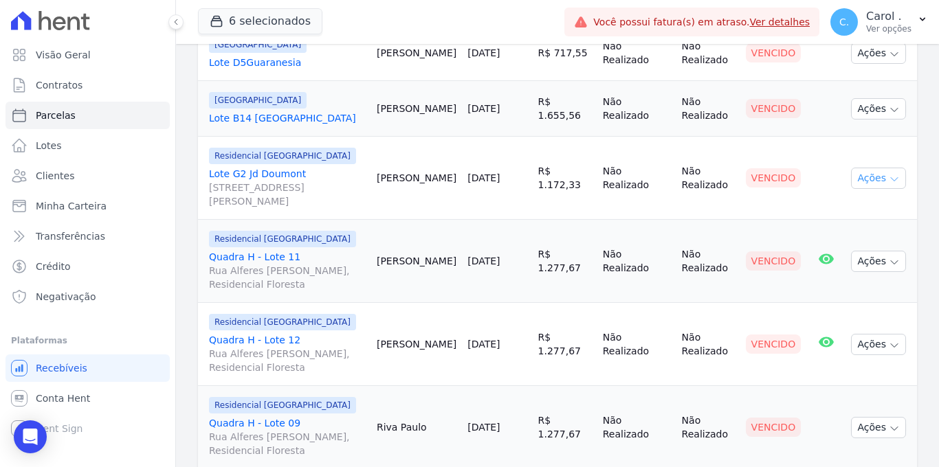
click at [890, 168] on button "Ações" at bounding box center [878, 178] width 55 height 21
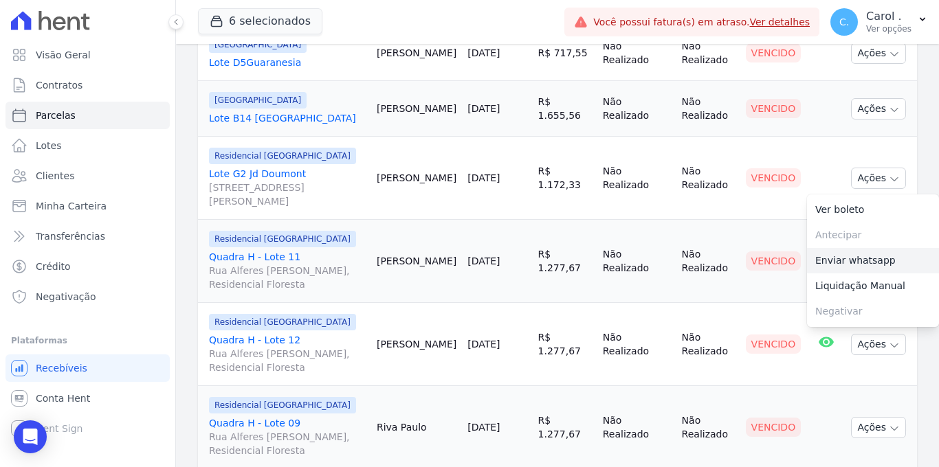
click at [859, 248] on link "Enviar whatsapp" at bounding box center [873, 260] width 132 height 25
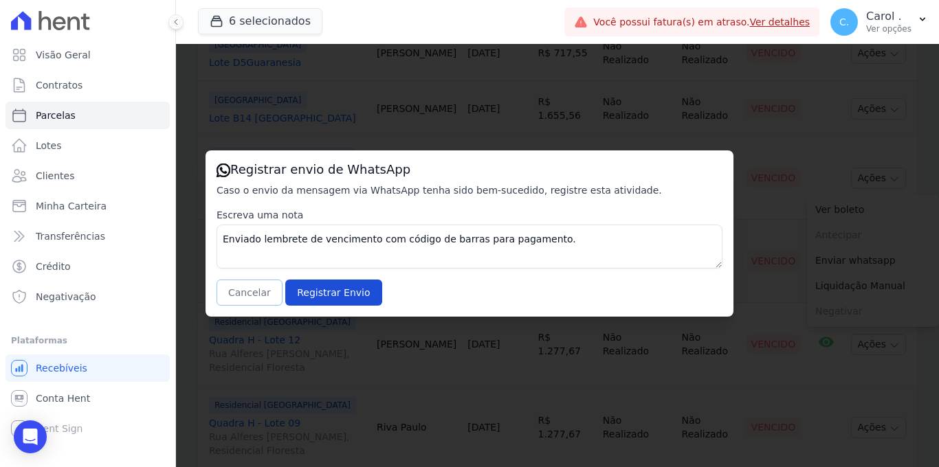
click at [241, 301] on button "Cancelar" at bounding box center [249, 293] width 66 height 26
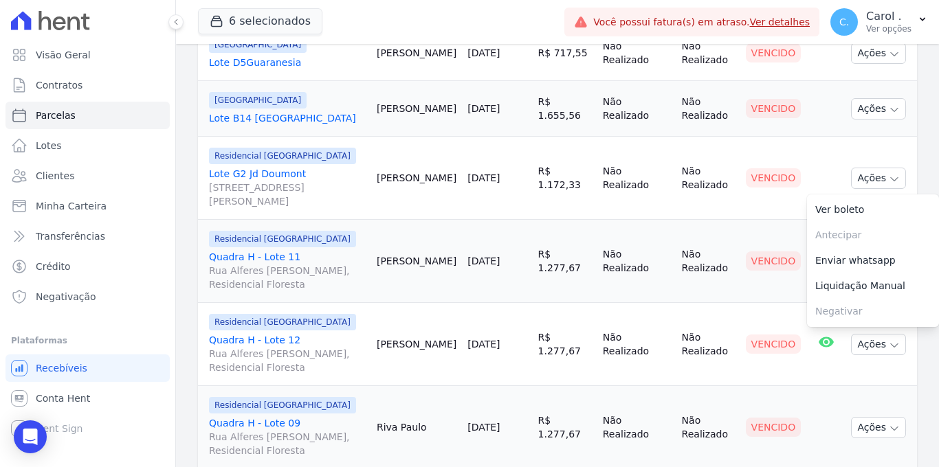
click at [516, 303] on td "[DATE]" at bounding box center [497, 344] width 70 height 83
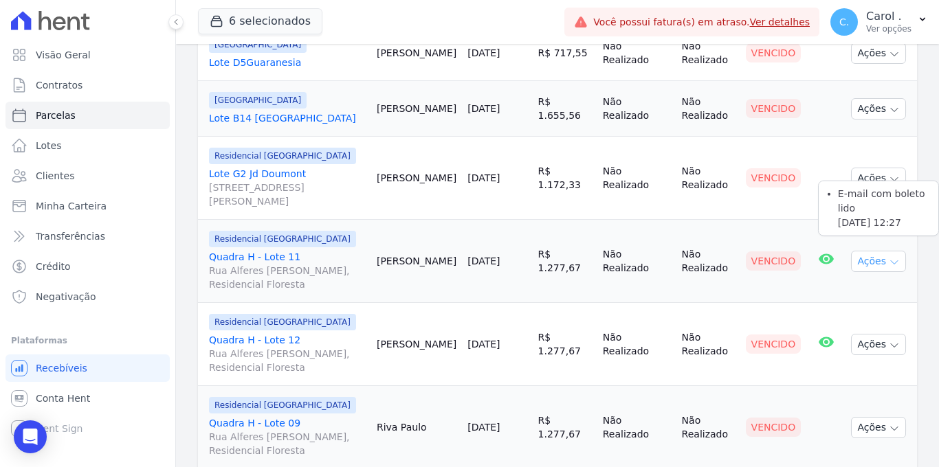
click at [856, 251] on button "Ações" at bounding box center [878, 261] width 55 height 21
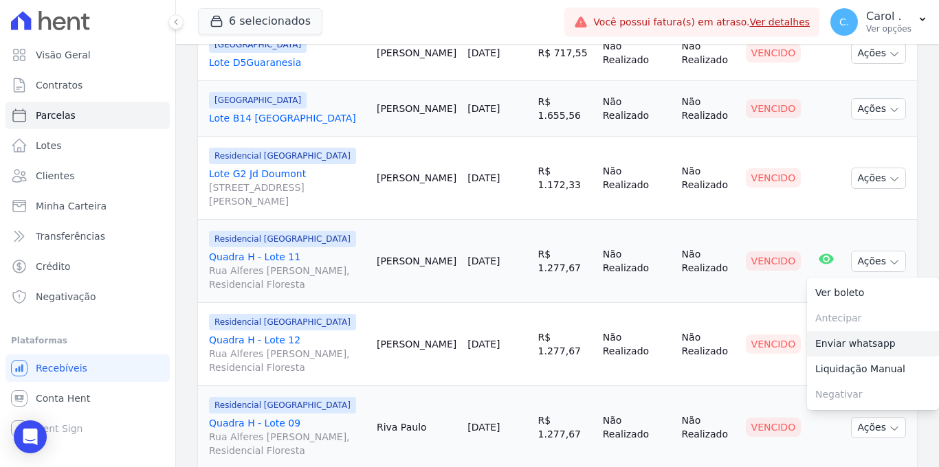
click at [858, 331] on link "Enviar whatsapp" at bounding box center [873, 343] width 132 height 25
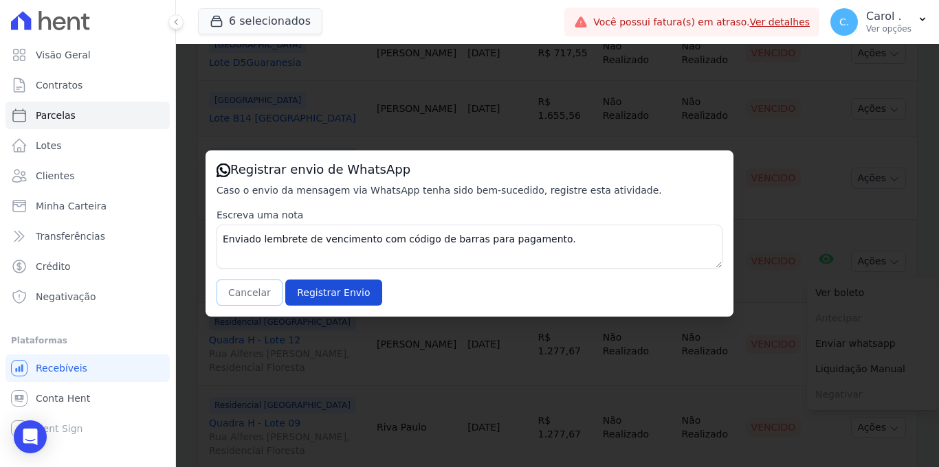
click at [261, 300] on button "Cancelar" at bounding box center [249, 293] width 66 height 26
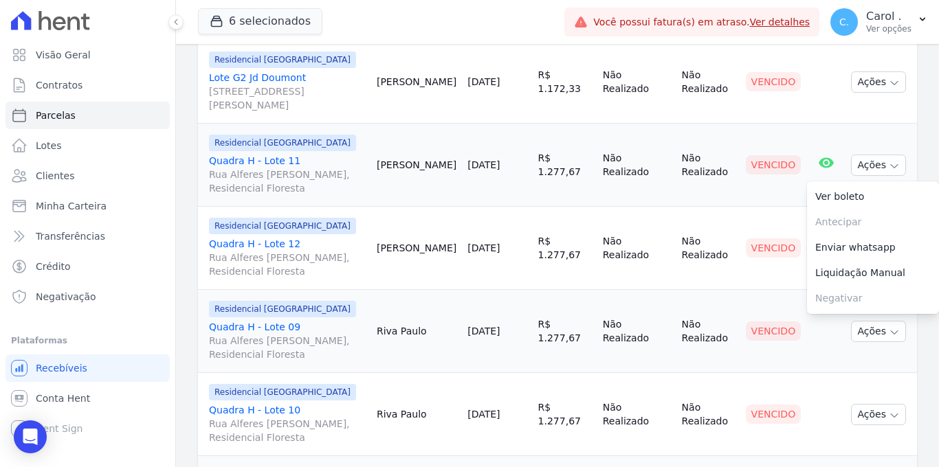
scroll to position [1470, 0]
click at [439, 225] on td "[PERSON_NAME]" at bounding box center [416, 246] width 91 height 83
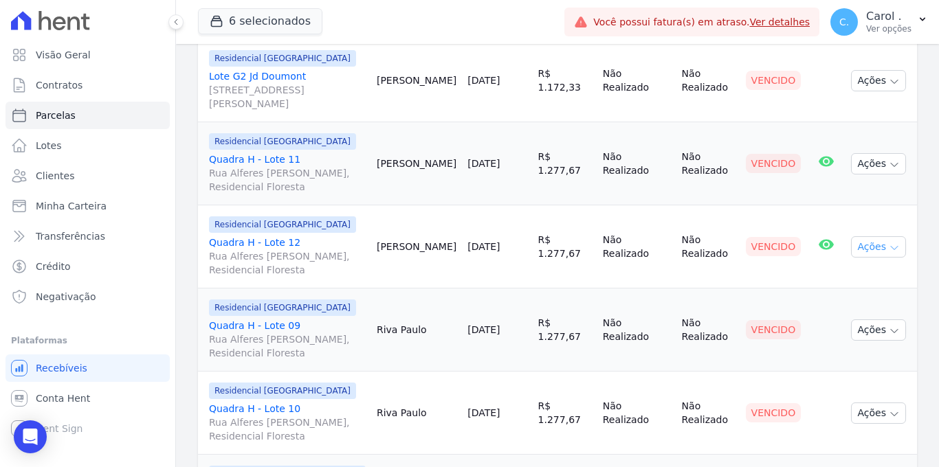
click at [856, 236] on button "Ações" at bounding box center [878, 246] width 55 height 21
click at [851, 317] on link "Enviar whatsapp" at bounding box center [873, 329] width 132 height 25
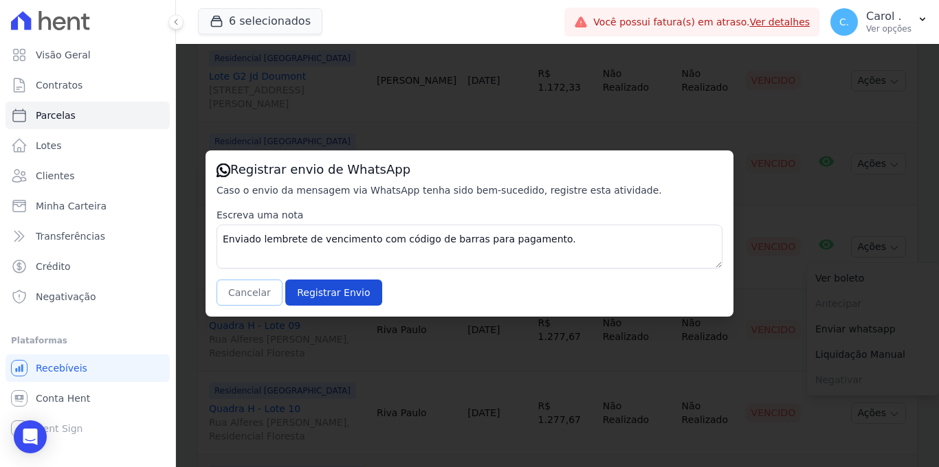
click at [254, 287] on button "Cancelar" at bounding box center [249, 293] width 66 height 26
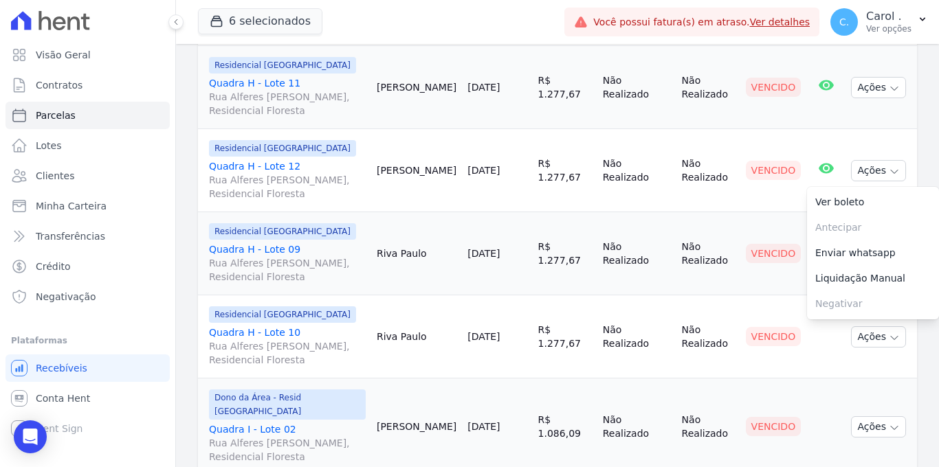
scroll to position [1548, 0]
click at [440, 227] on td "Riva Paulo" at bounding box center [416, 252] width 91 height 83
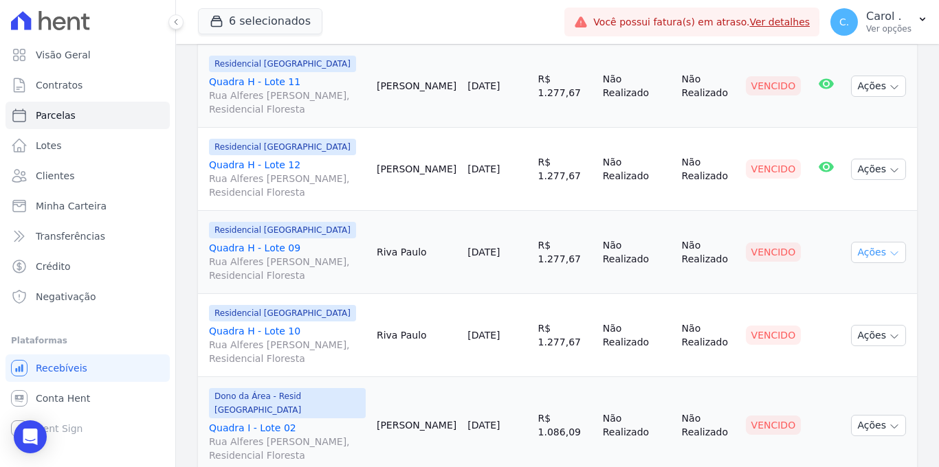
click at [874, 242] on button "Ações" at bounding box center [878, 252] width 55 height 21
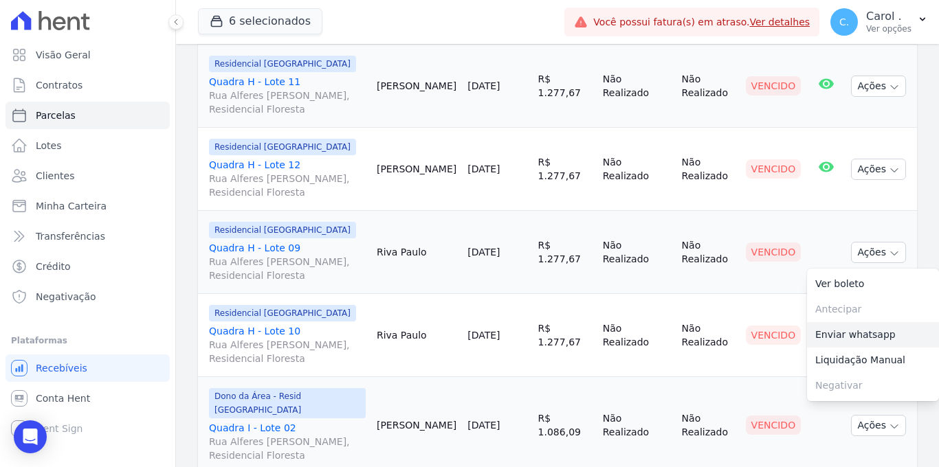
click at [861, 322] on link "Enviar whatsapp" at bounding box center [873, 334] width 132 height 25
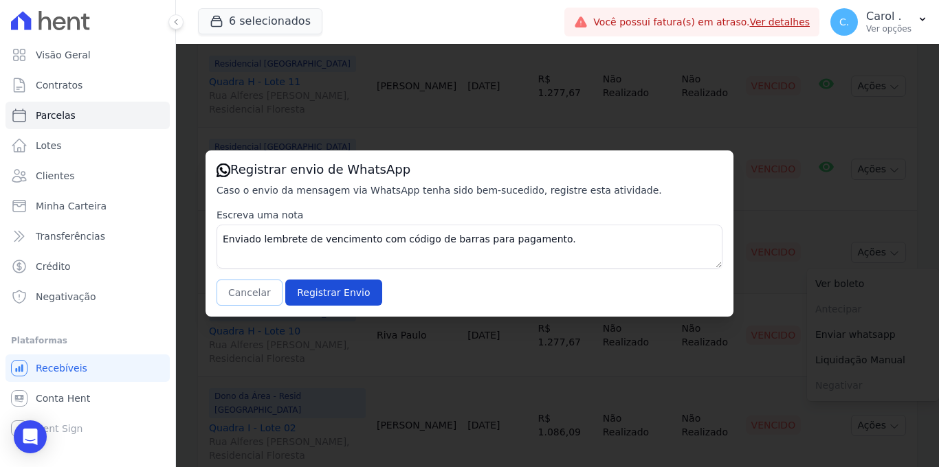
click at [246, 294] on button "Cancelar" at bounding box center [249, 293] width 66 height 26
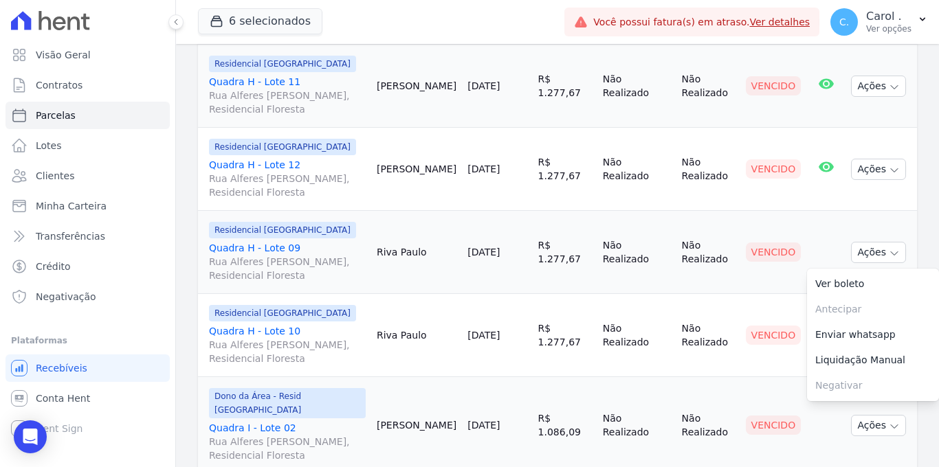
click at [491, 320] on td "[DATE]" at bounding box center [497, 335] width 70 height 83
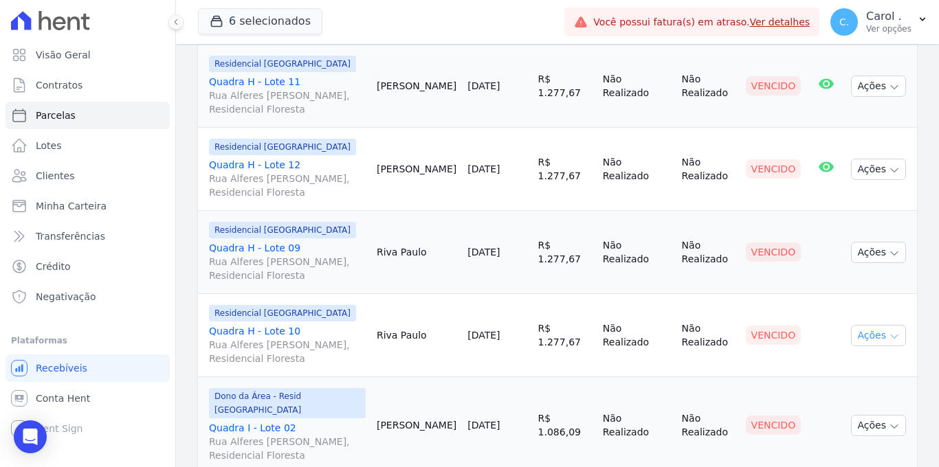
click at [871, 325] on button "Ações" at bounding box center [878, 335] width 55 height 21
click at [875, 405] on link "Enviar whatsapp" at bounding box center [873, 417] width 132 height 25
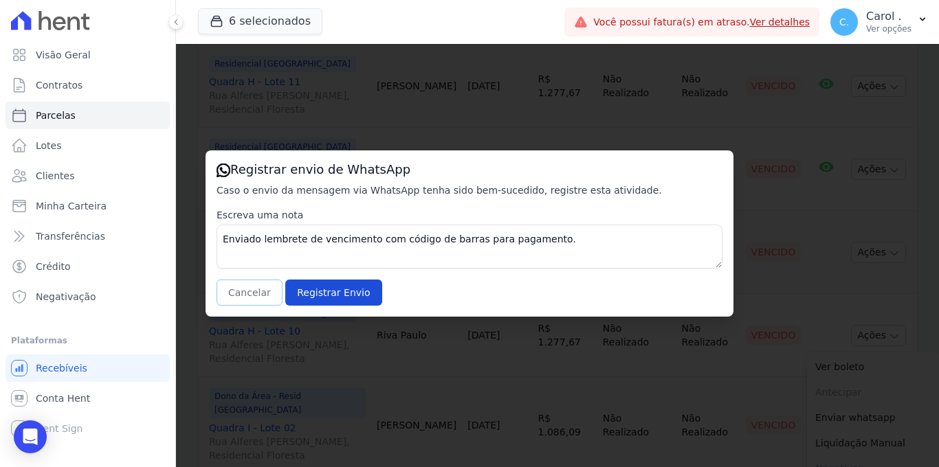
click at [273, 289] on button "Cancelar" at bounding box center [249, 293] width 66 height 26
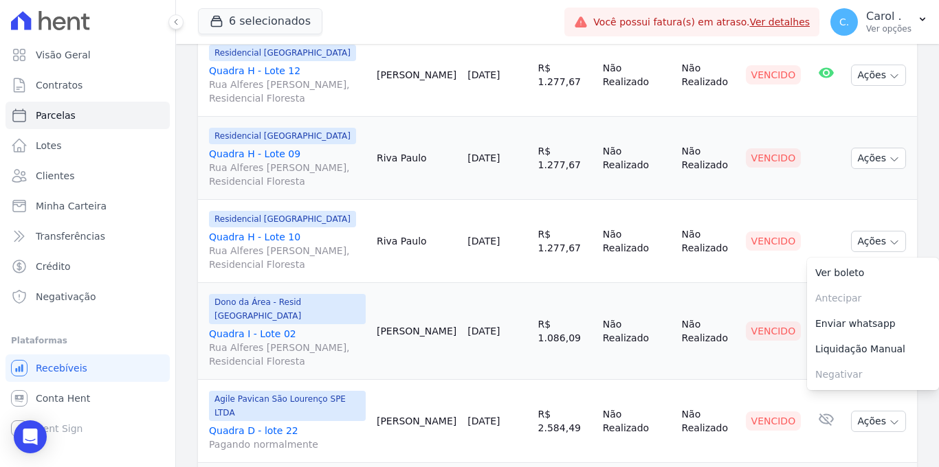
scroll to position [1643, 0]
click at [416, 306] on td "[PERSON_NAME]" at bounding box center [416, 330] width 91 height 97
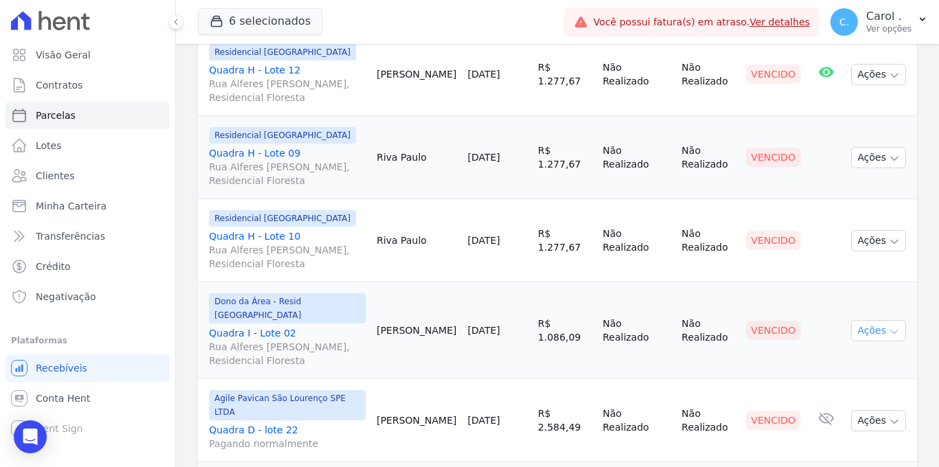
click at [888, 326] on icon "button" at bounding box center [893, 331] width 11 height 11
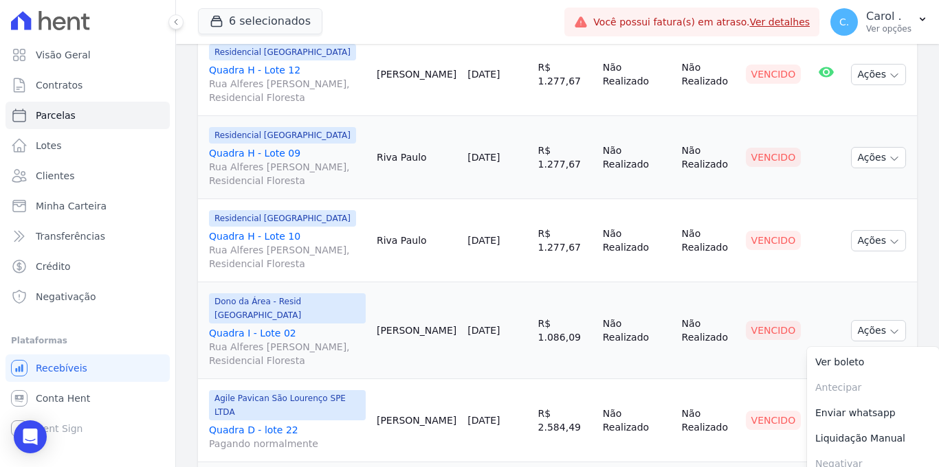
click at [858, 401] on link "Enviar whatsapp" at bounding box center [873, 413] width 132 height 25
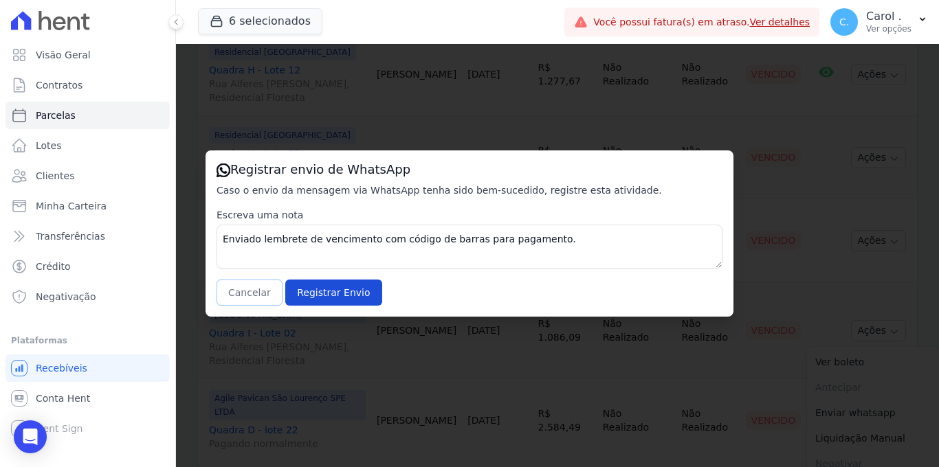
click at [244, 300] on button "Cancelar" at bounding box center [249, 293] width 66 height 26
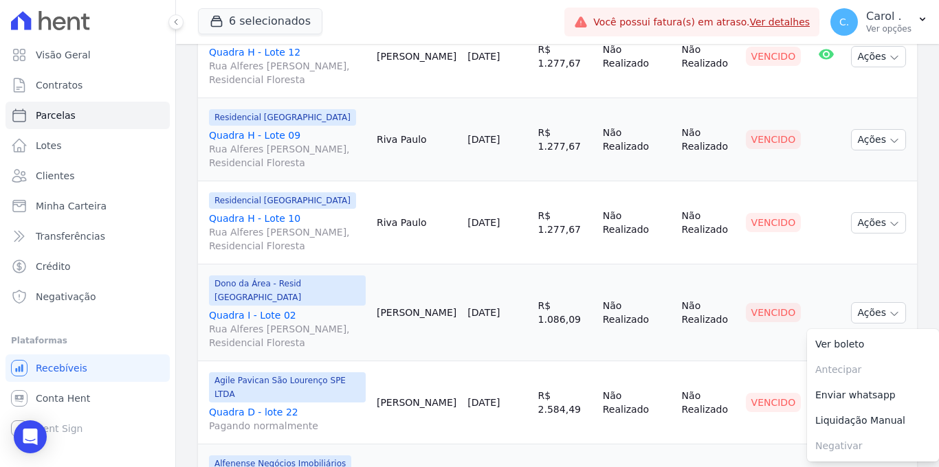
scroll to position [1681, 0]
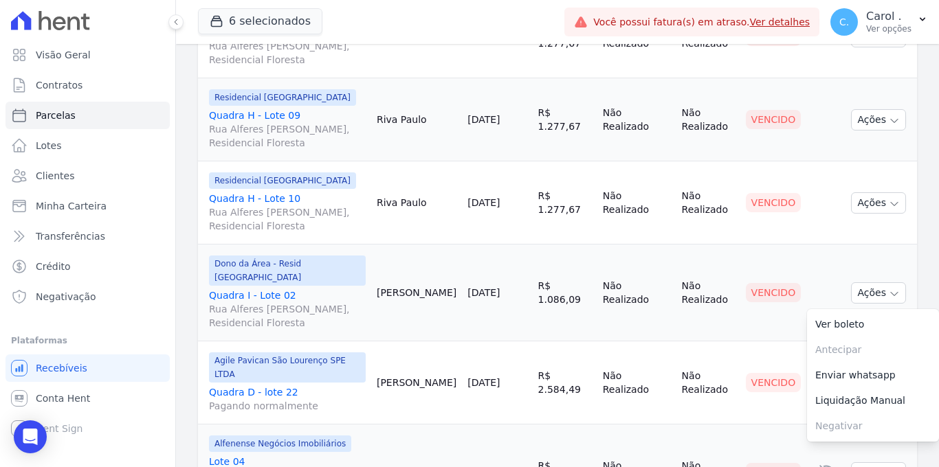
click at [371, 425] on td "Alfenense Negócios Imobiliários Lote 04 [STREET_ADDRESS][PERSON_NAME]" at bounding box center [284, 473] width 173 height 97
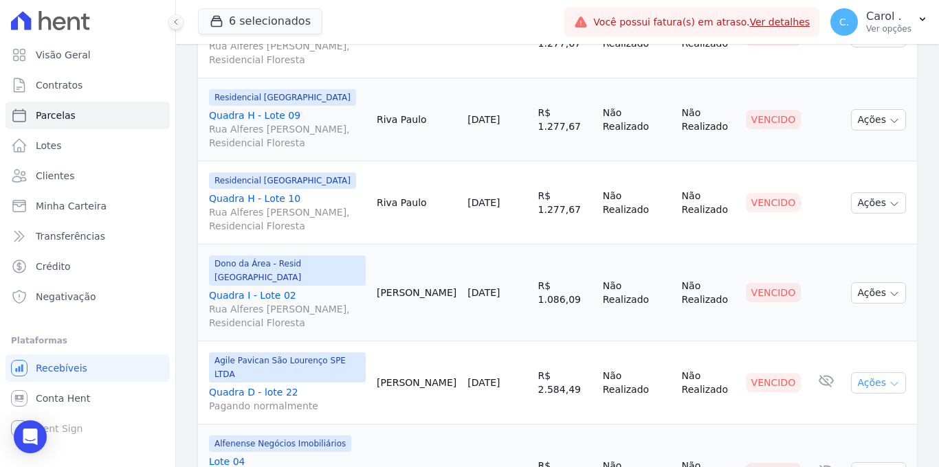
click at [888, 372] on button "Ações" at bounding box center [878, 382] width 55 height 21
click at [841, 453] on link "Enviar whatsapp" at bounding box center [873, 465] width 132 height 25
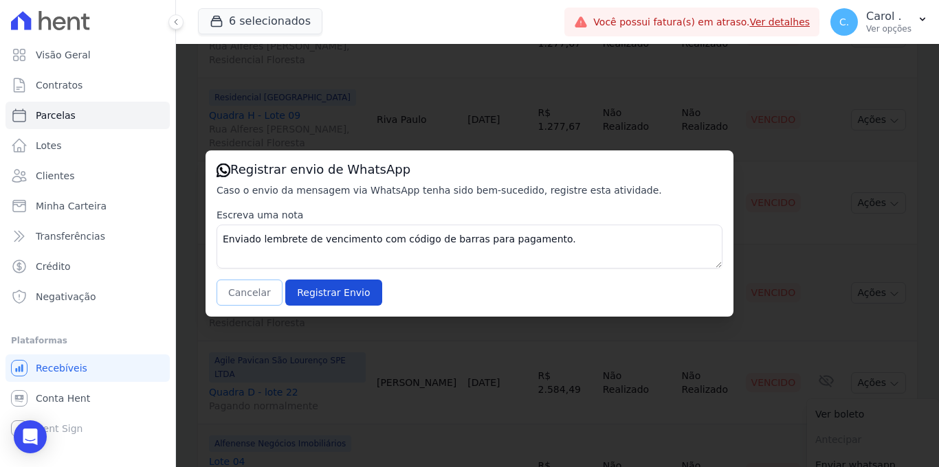
click at [261, 283] on button "Cancelar" at bounding box center [249, 293] width 66 height 26
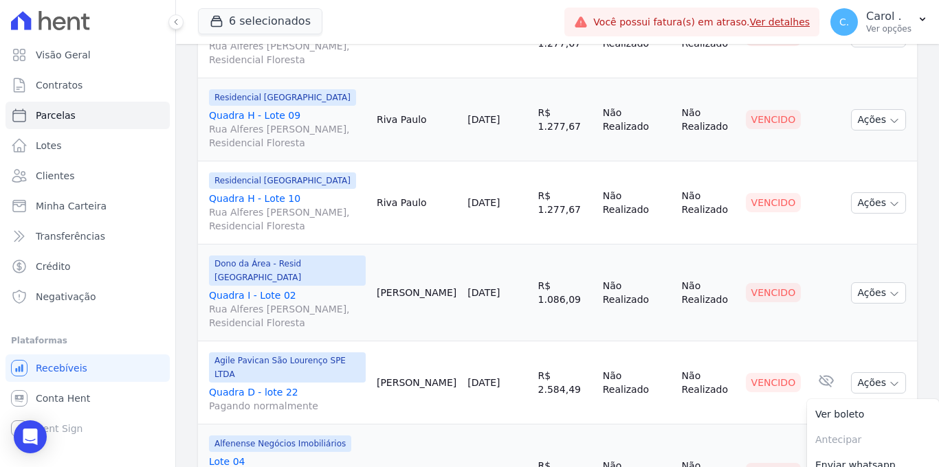
click at [432, 425] on td "[PERSON_NAME]" at bounding box center [416, 473] width 91 height 97
click at [866, 462] on button "Ações" at bounding box center [878, 472] width 55 height 21
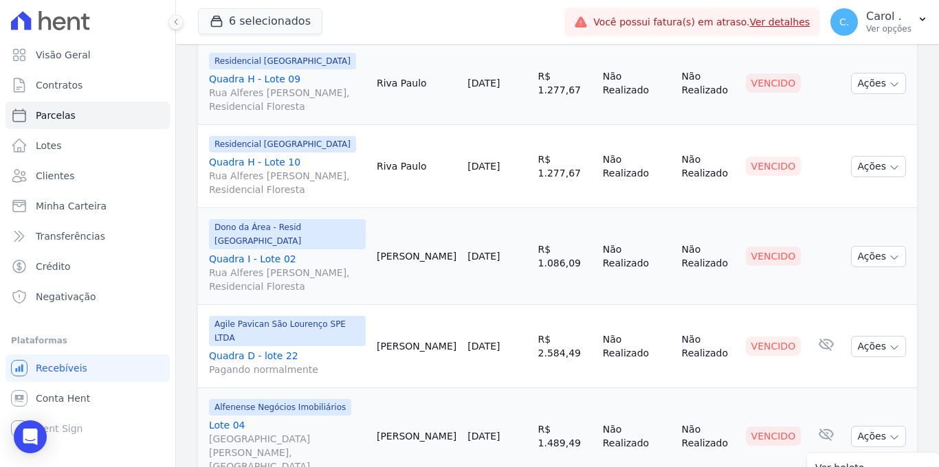
scroll to position [1739, 0]
